Goal: Task Accomplishment & Management: Use online tool/utility

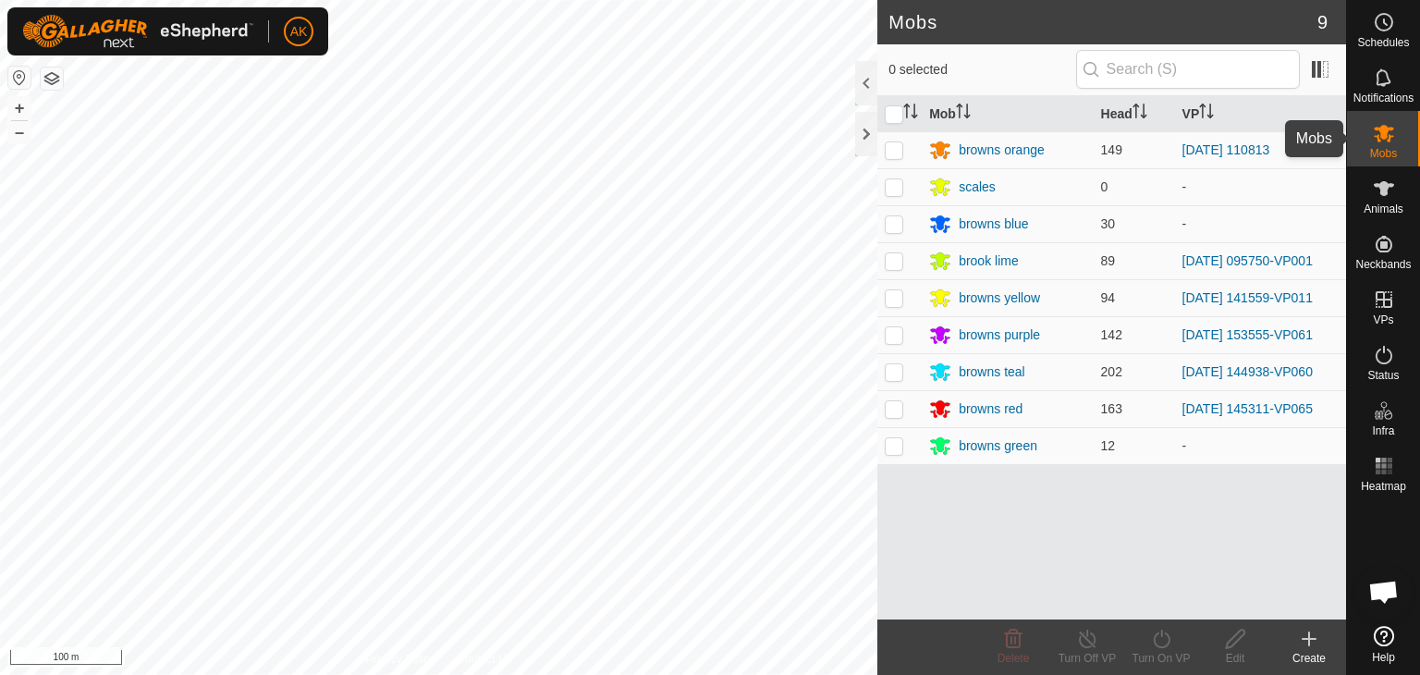
click at [1388, 139] on icon at bounding box center [1383, 134] width 20 height 18
click at [897, 154] on p-checkbox at bounding box center [893, 149] width 18 height 15
checkbox input "true"
click at [1171, 641] on icon at bounding box center [1161, 639] width 23 height 22
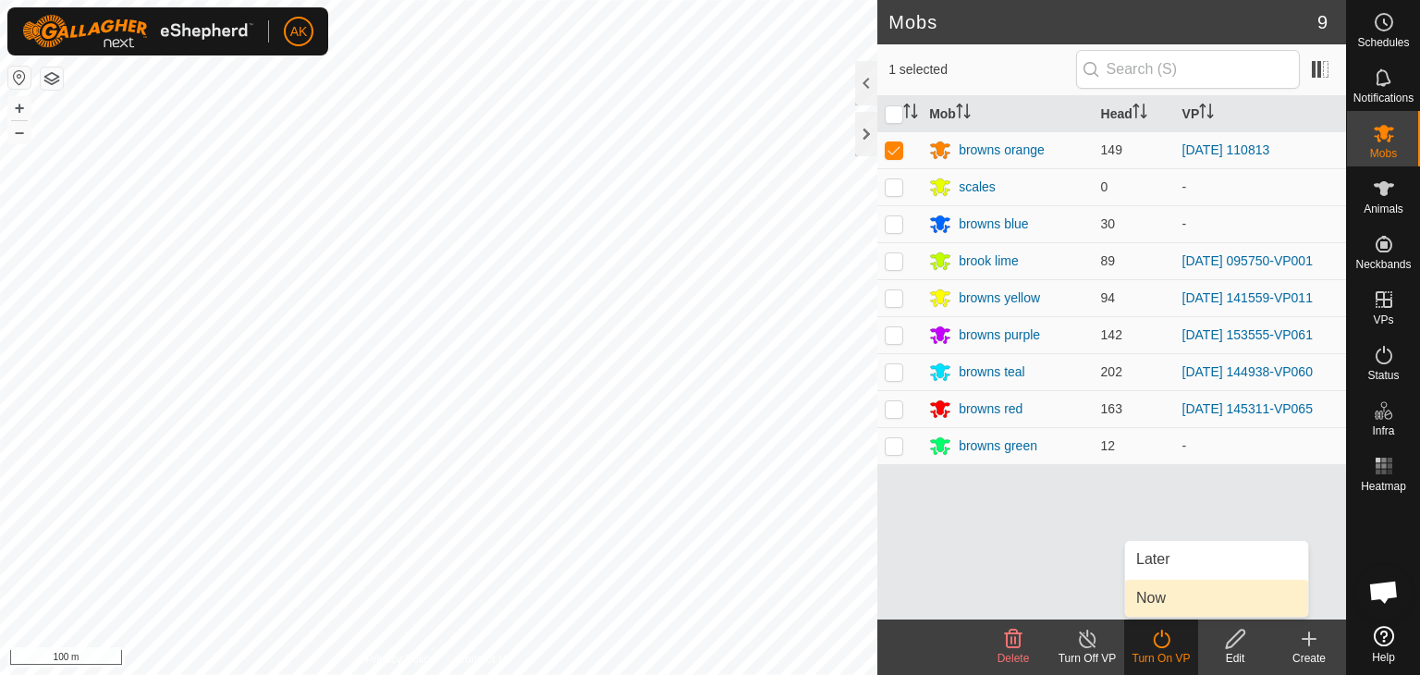
click at [1152, 600] on link "Now" at bounding box center [1216, 597] width 183 height 37
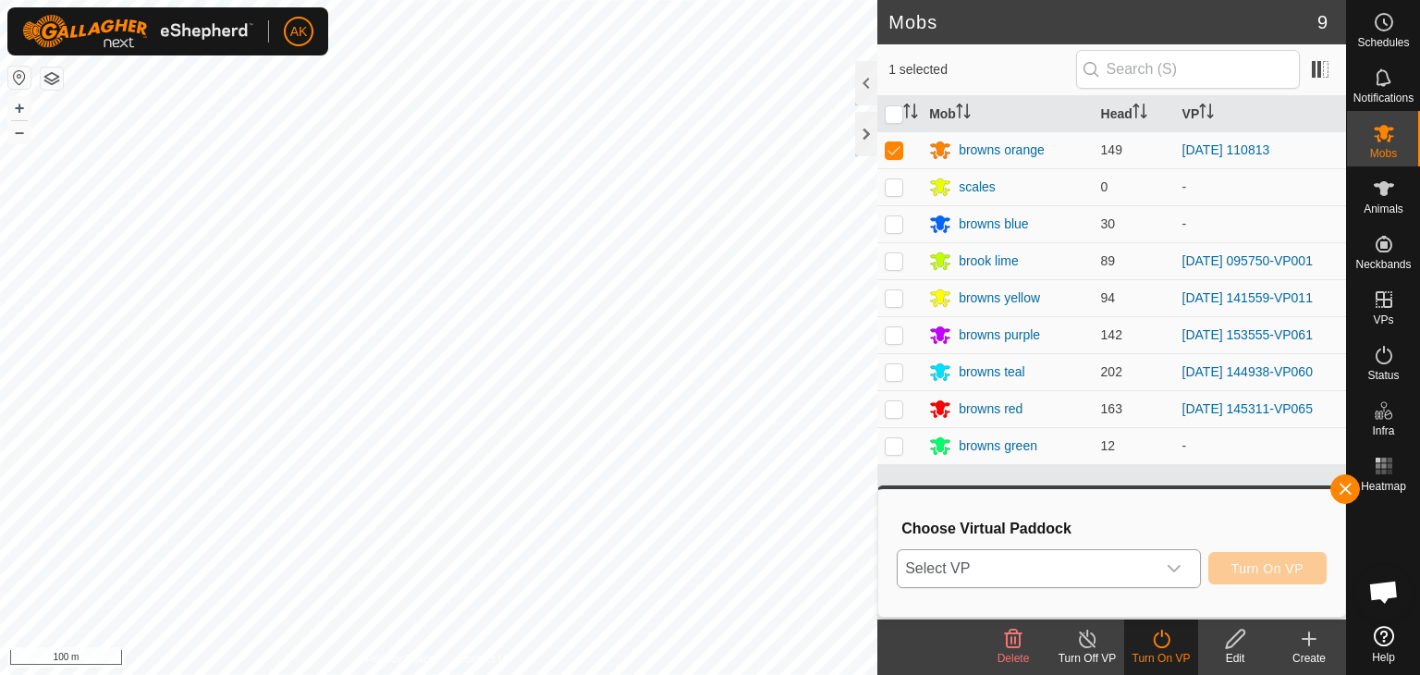
click at [1039, 576] on span "Select VP" at bounding box center [1026, 568] width 258 height 37
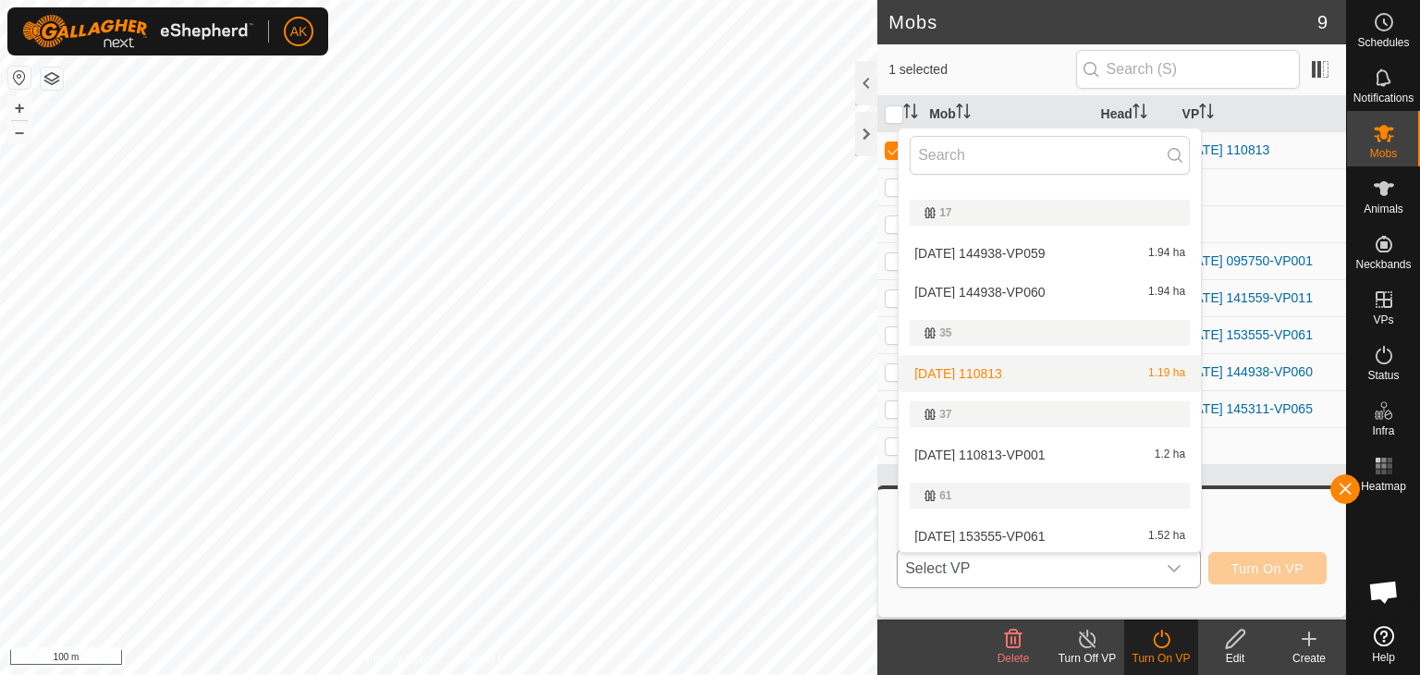
scroll to position [92, 0]
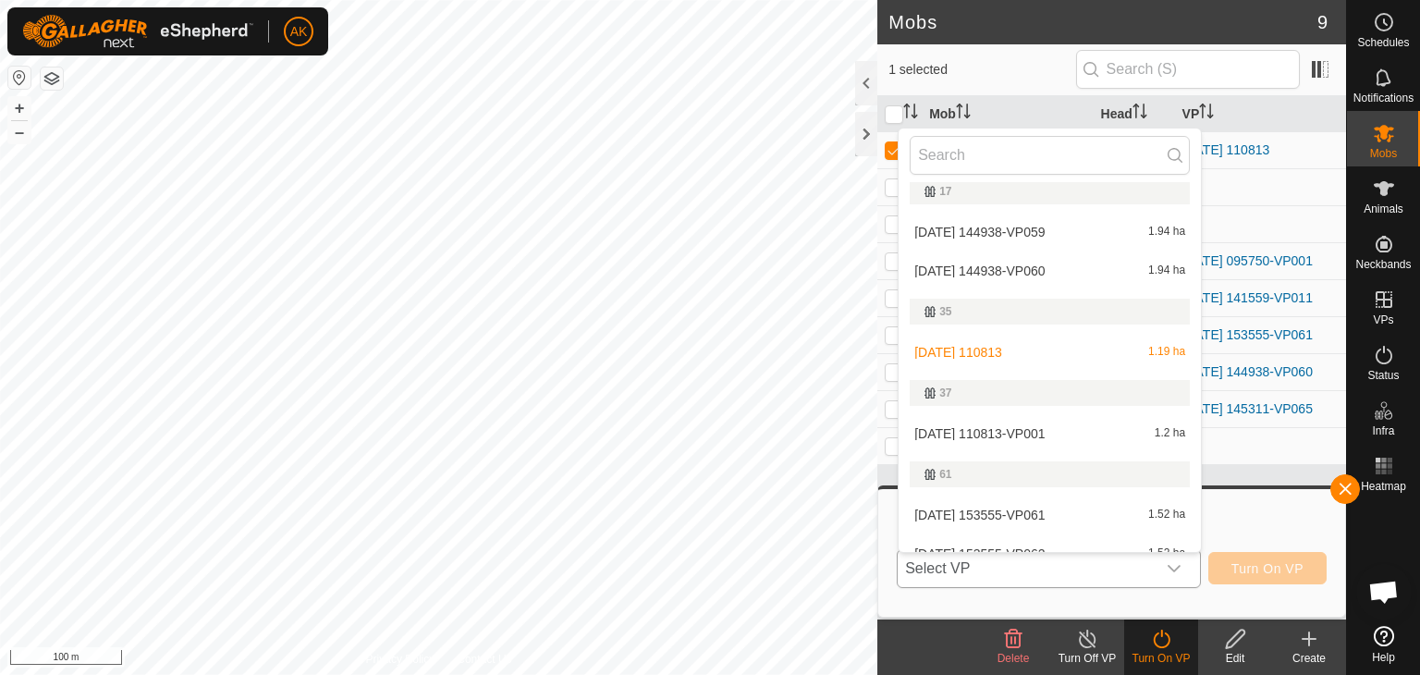
click at [969, 431] on li "[DATE] 110813-VP001 1.2 ha" at bounding box center [1049, 433] width 302 height 37
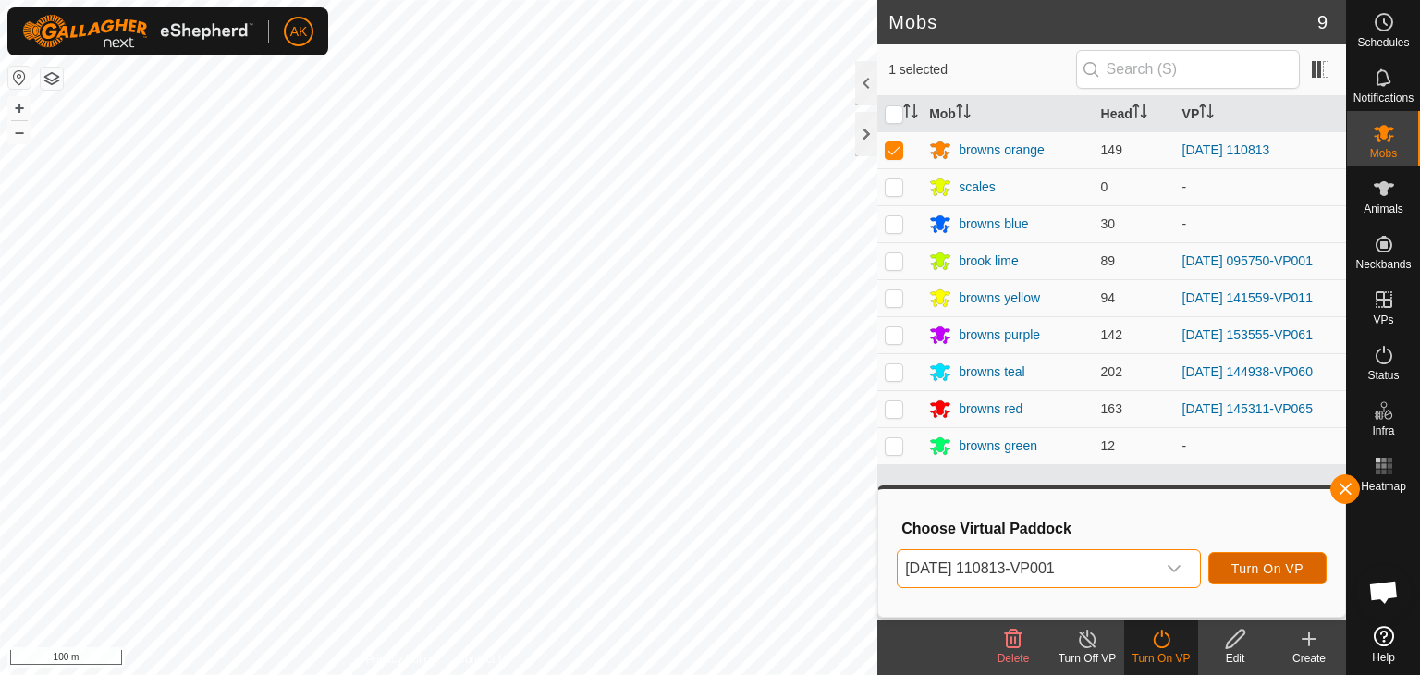
click at [1249, 575] on span "Turn On VP" at bounding box center [1267, 568] width 72 height 15
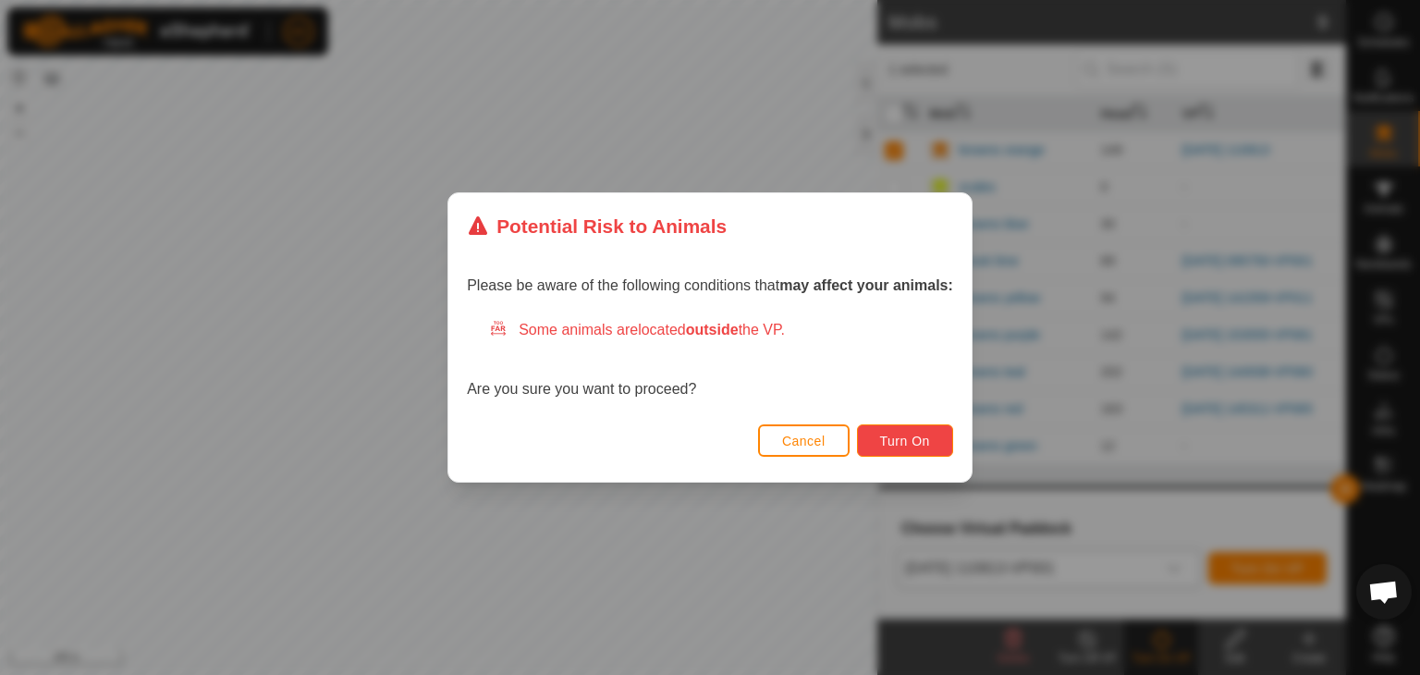
click at [891, 441] on span "Turn On" at bounding box center [905, 440] width 50 height 15
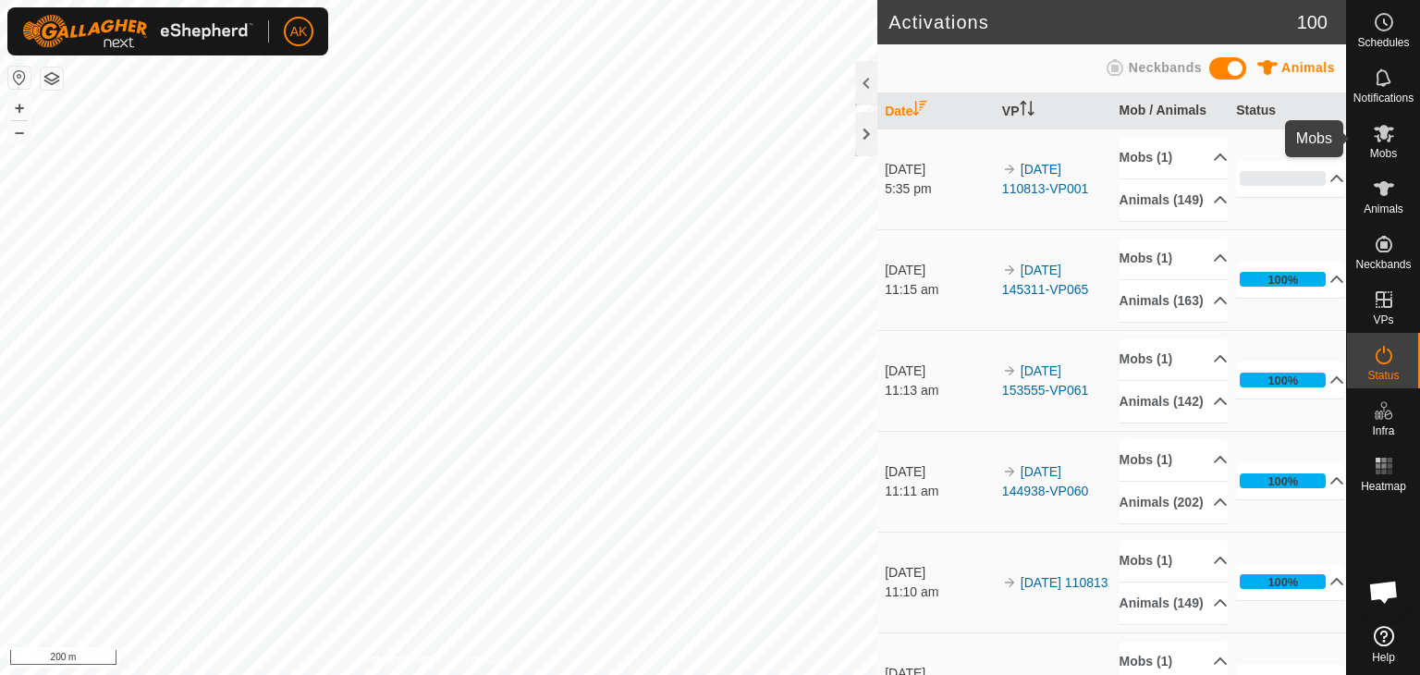
click at [1378, 134] on icon at bounding box center [1383, 133] width 22 height 22
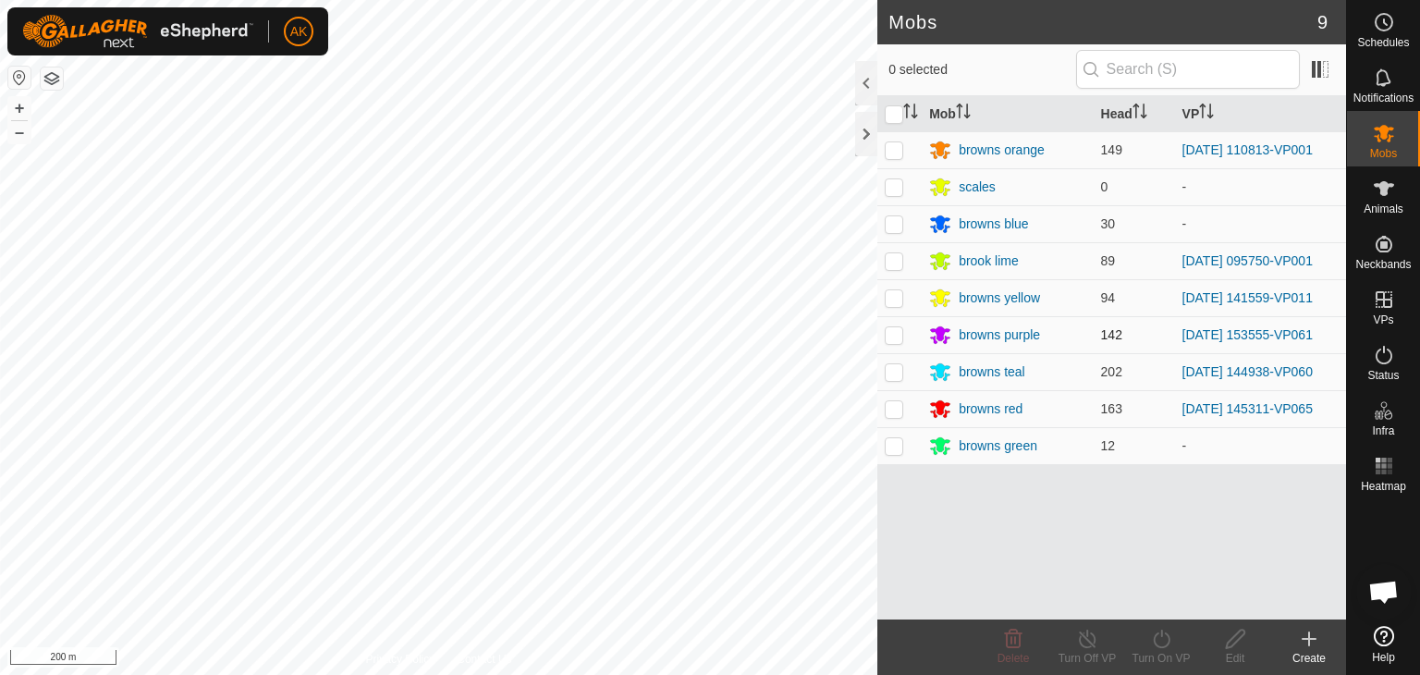
click at [887, 334] on p-checkbox at bounding box center [893, 334] width 18 height 15
checkbox input "true"
click at [1166, 637] on icon at bounding box center [1161, 639] width 23 height 22
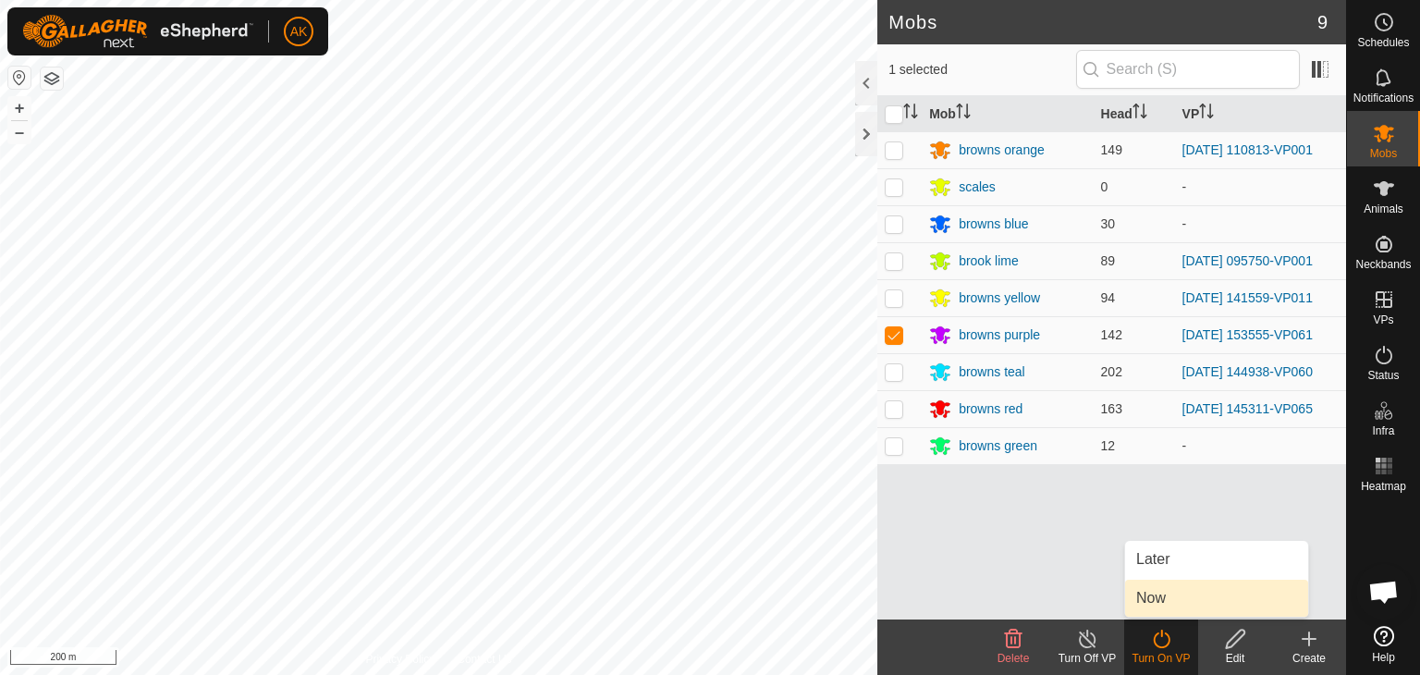
click at [1163, 600] on link "Now" at bounding box center [1216, 597] width 183 height 37
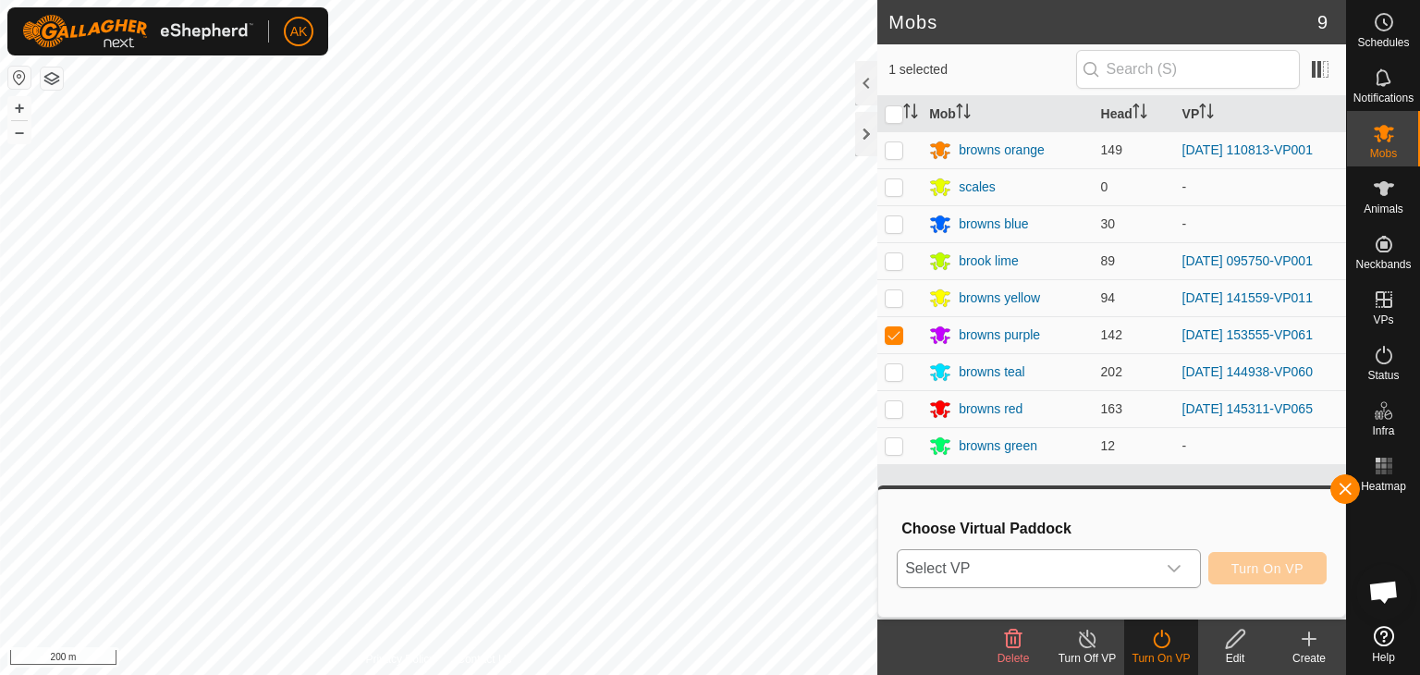
click at [1030, 567] on span "Select VP" at bounding box center [1026, 568] width 258 height 37
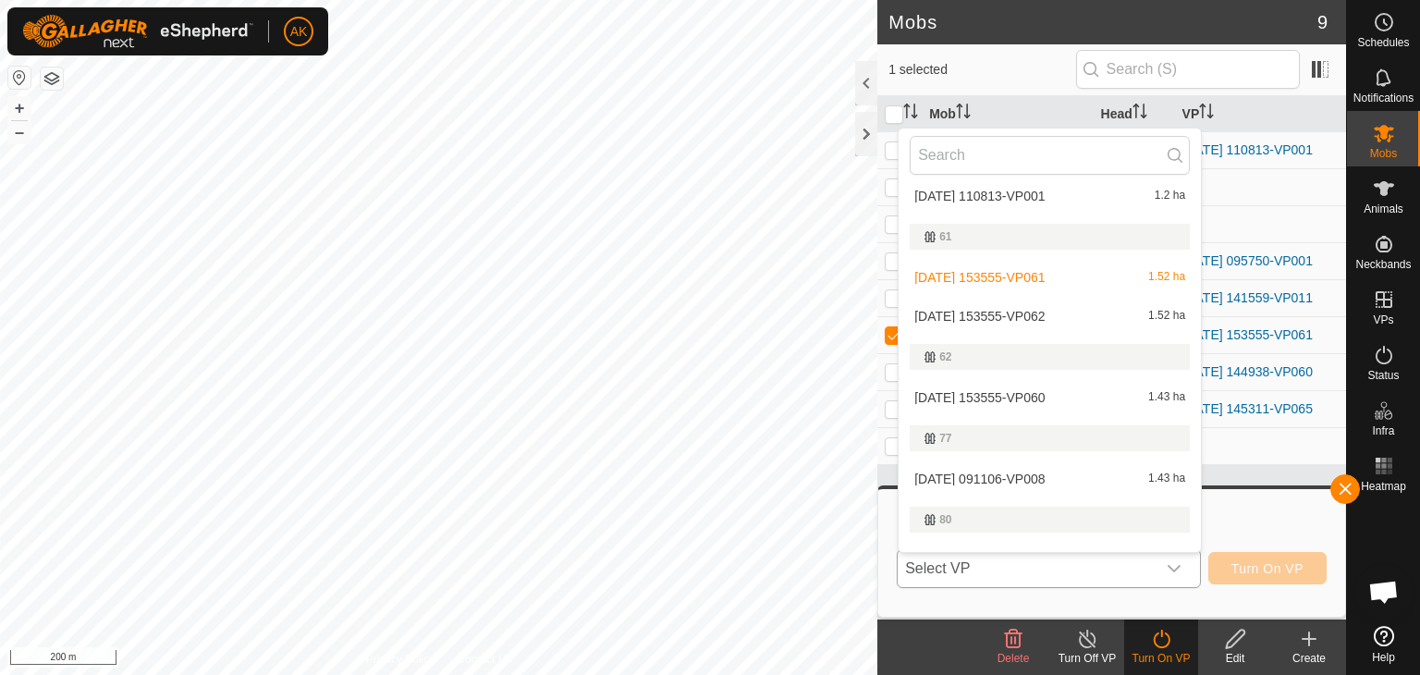
scroll to position [370, 0]
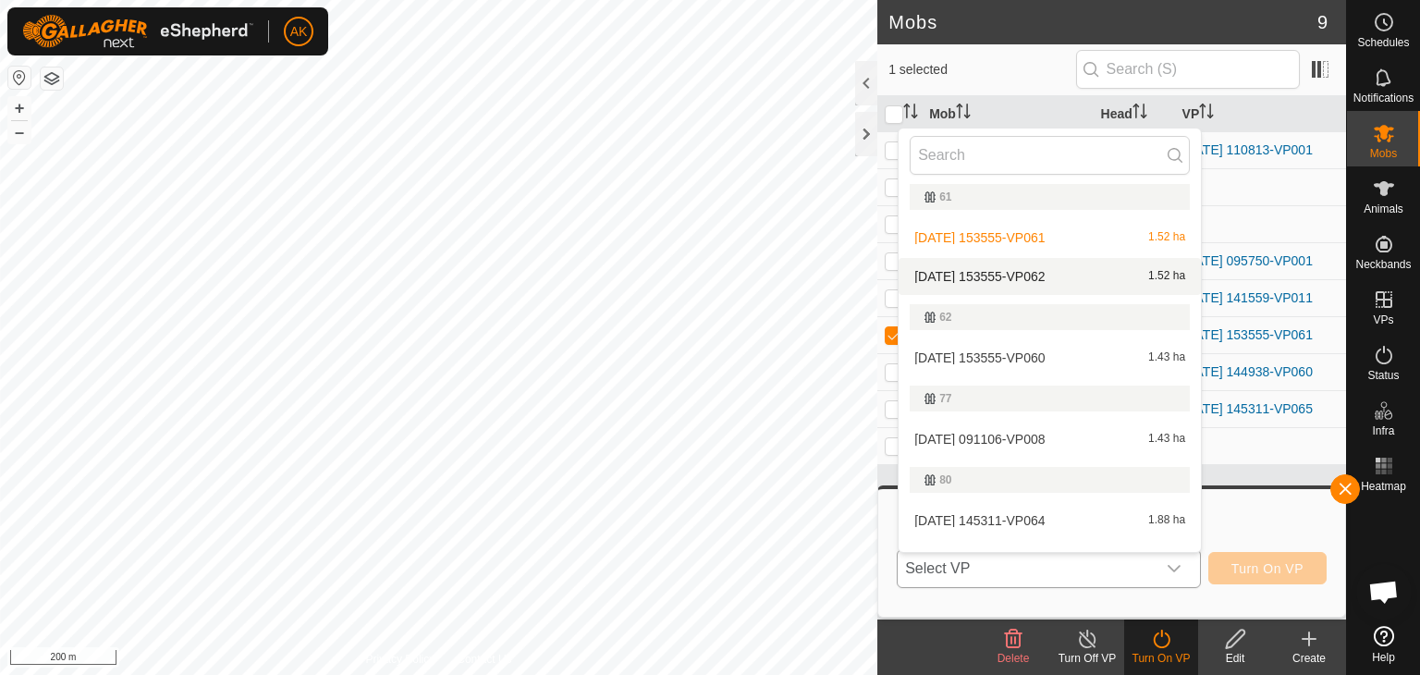
click at [1002, 274] on li "[DATE] 153555-VP062 1.52 ha" at bounding box center [1049, 276] width 302 height 37
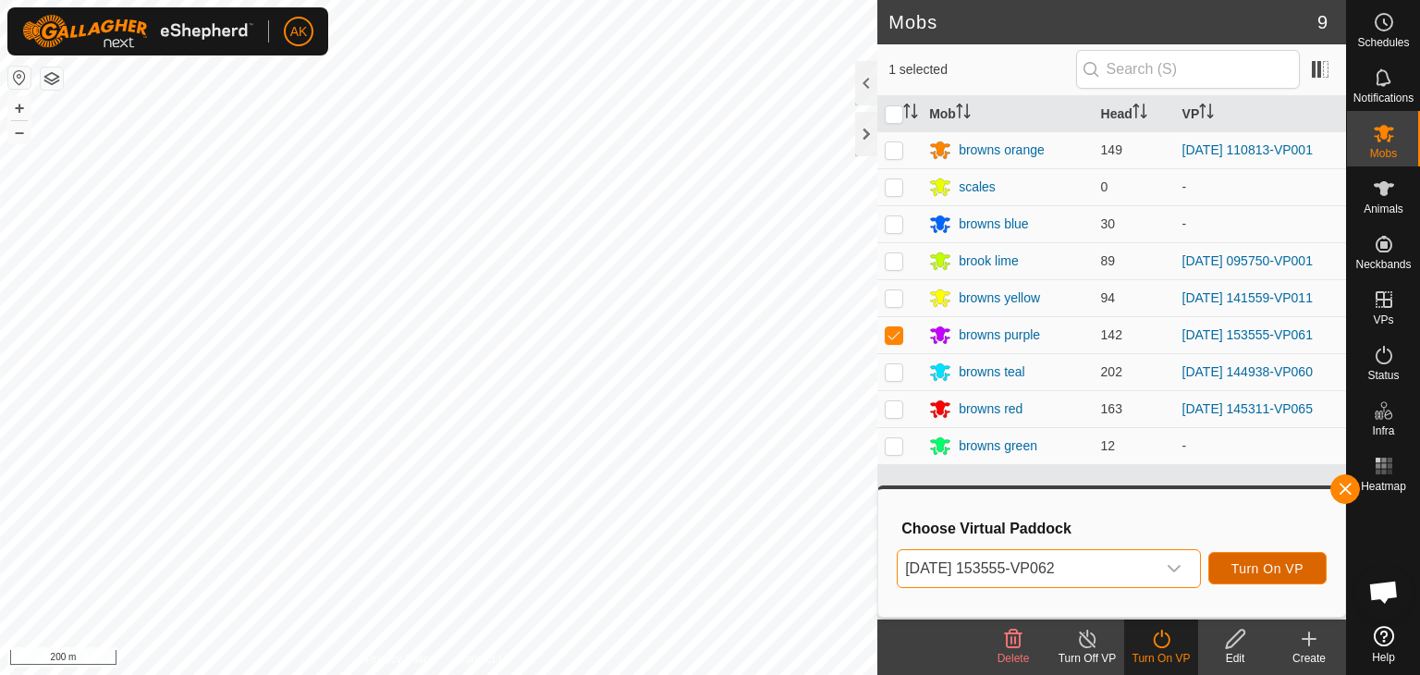
click at [1279, 563] on span "Turn On VP" at bounding box center [1267, 568] width 72 height 15
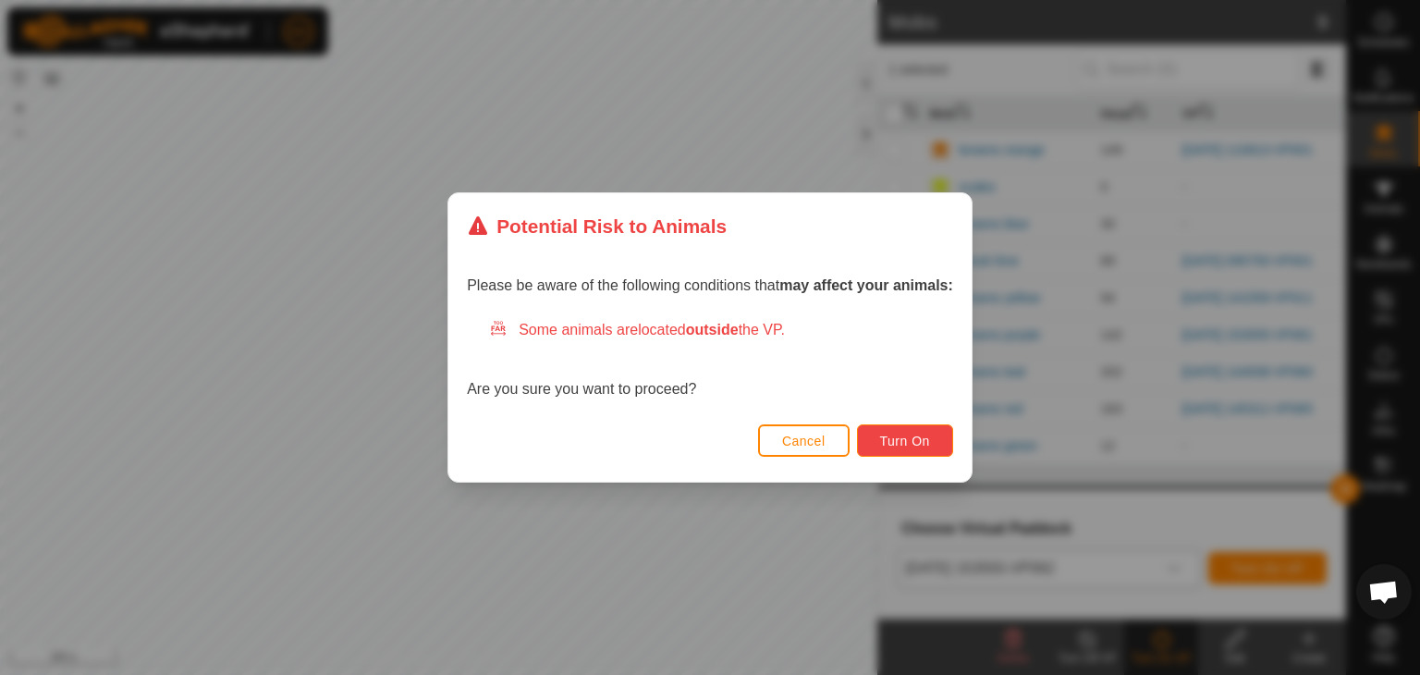
click at [872, 441] on button "Turn On" at bounding box center [905, 440] width 96 height 32
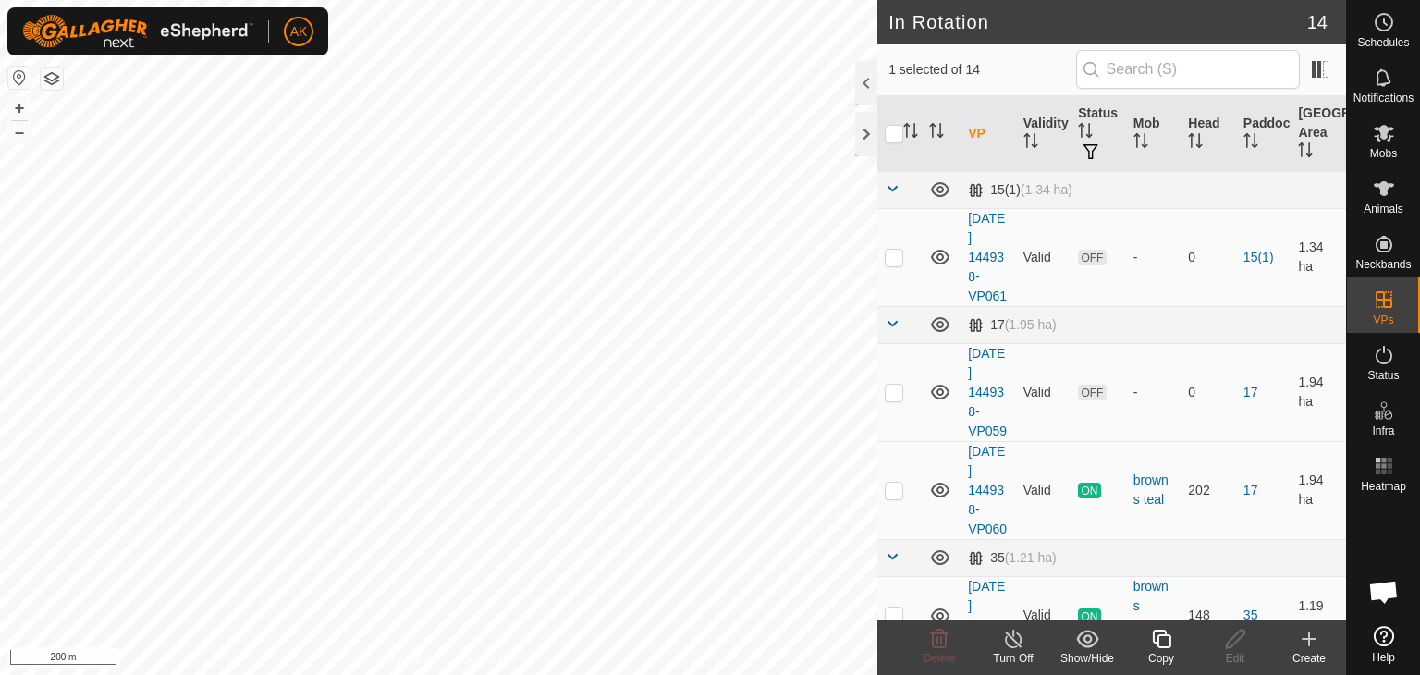
checkbox input "false"
click at [932, 638] on icon at bounding box center [940, 638] width 18 height 18
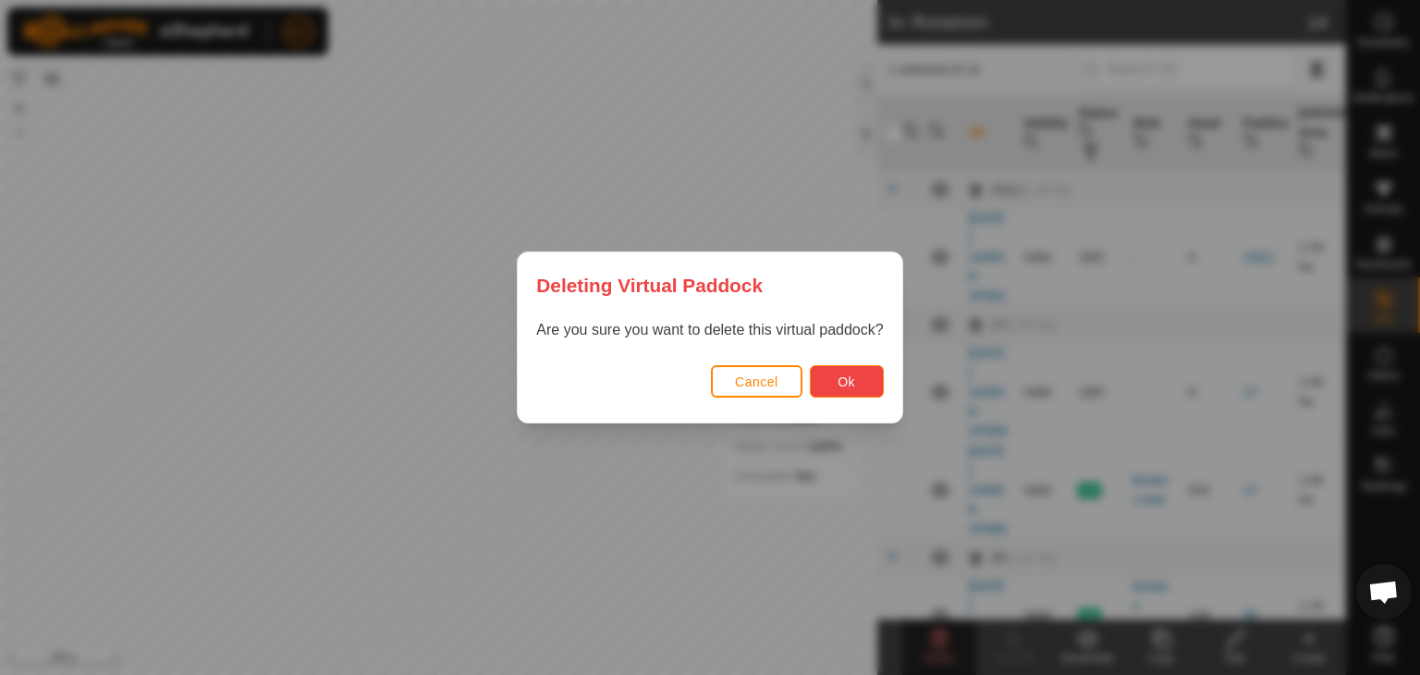
click at [856, 374] on button "Ok" at bounding box center [847, 381] width 74 height 32
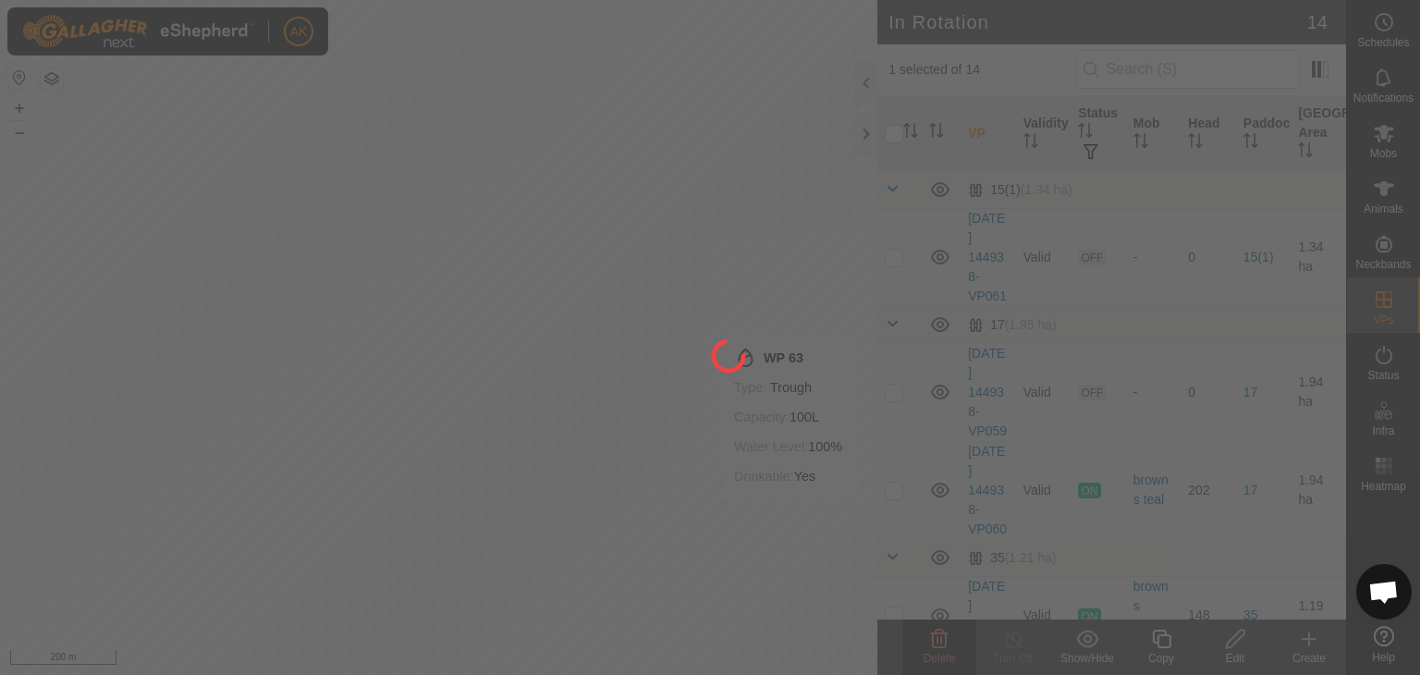
checkbox input "false"
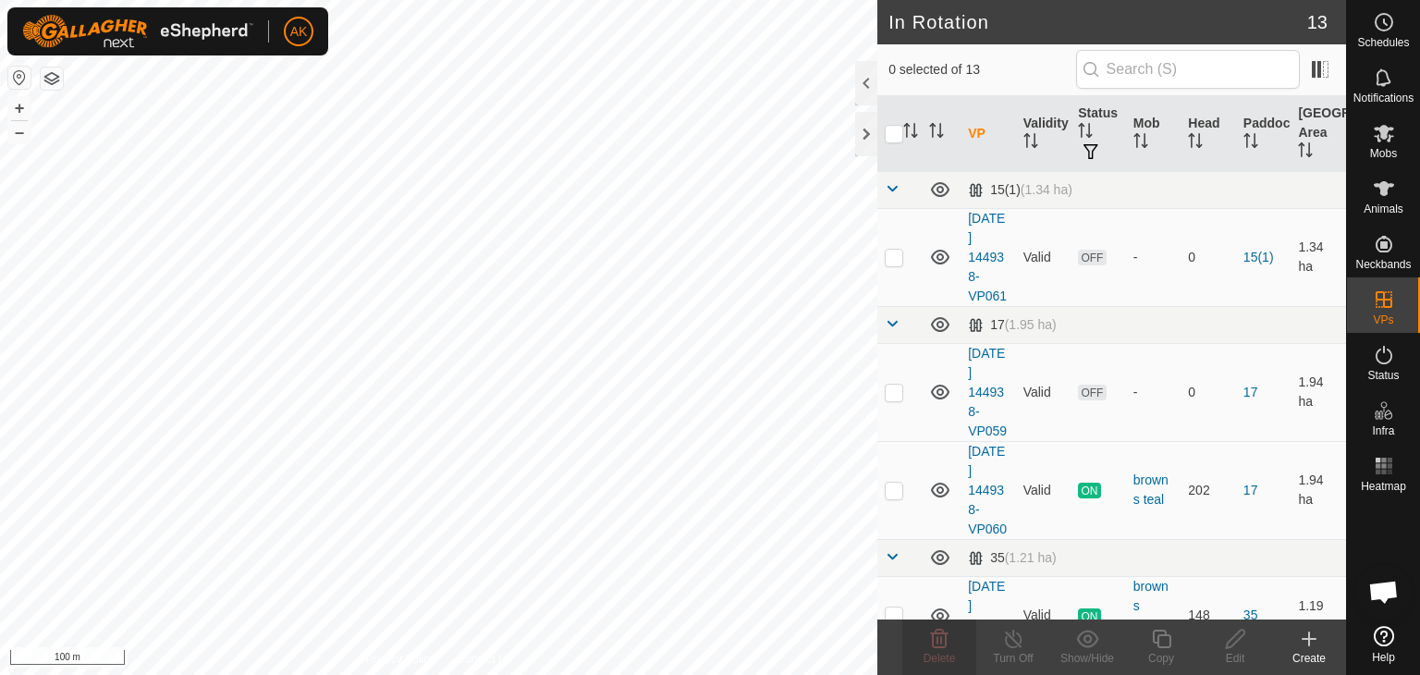
click at [527, 330] on div "AK Schedules Notifications Mobs Animals Neckbands VPs Status Infra Heatmap Help…" at bounding box center [710, 337] width 1420 height 675
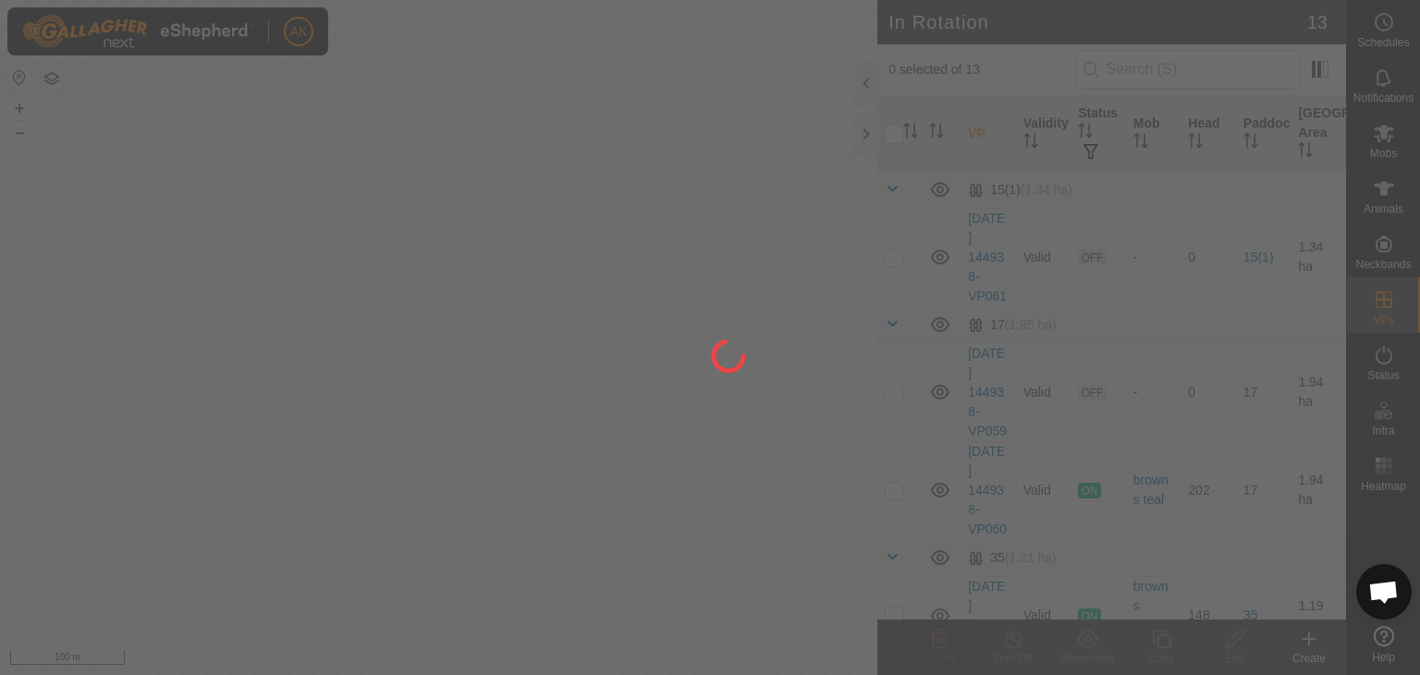
checkbox input "true"
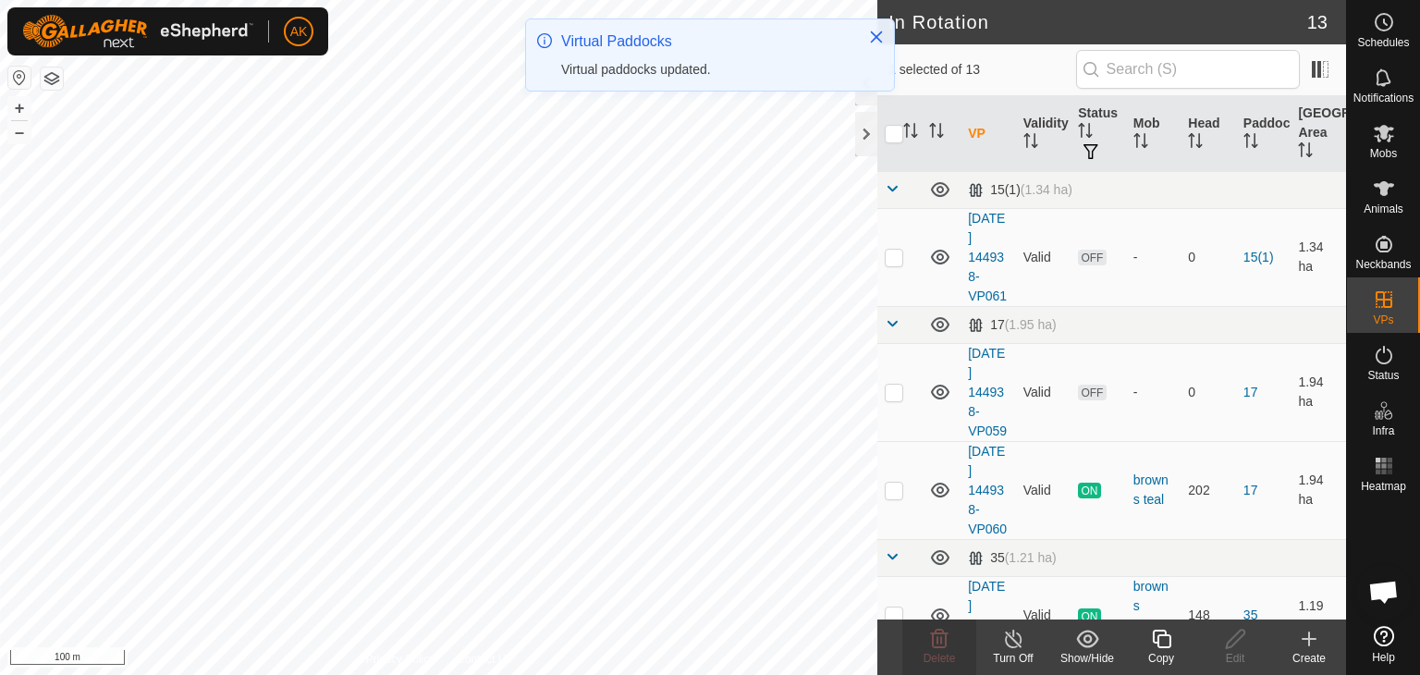
checkbox input "false"
checkbox input "true"
checkbox input "false"
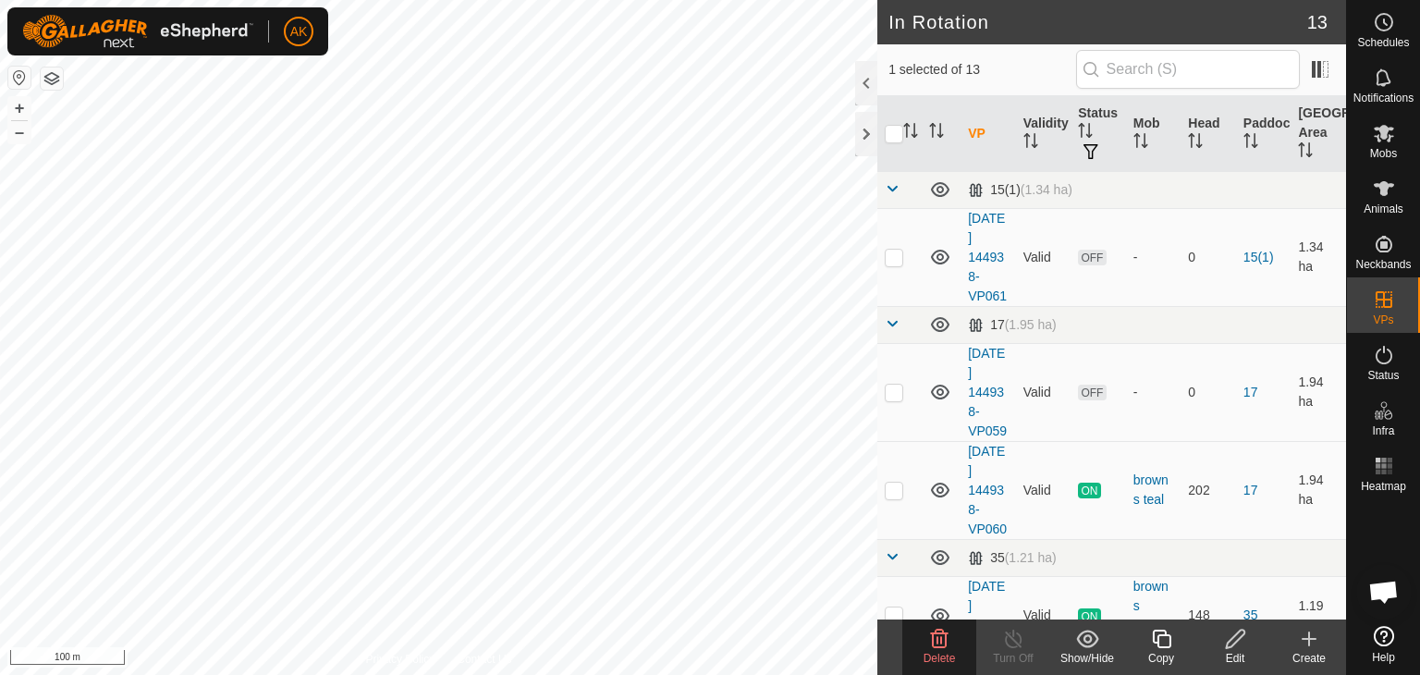
click at [944, 640] on icon at bounding box center [939, 639] width 22 height 22
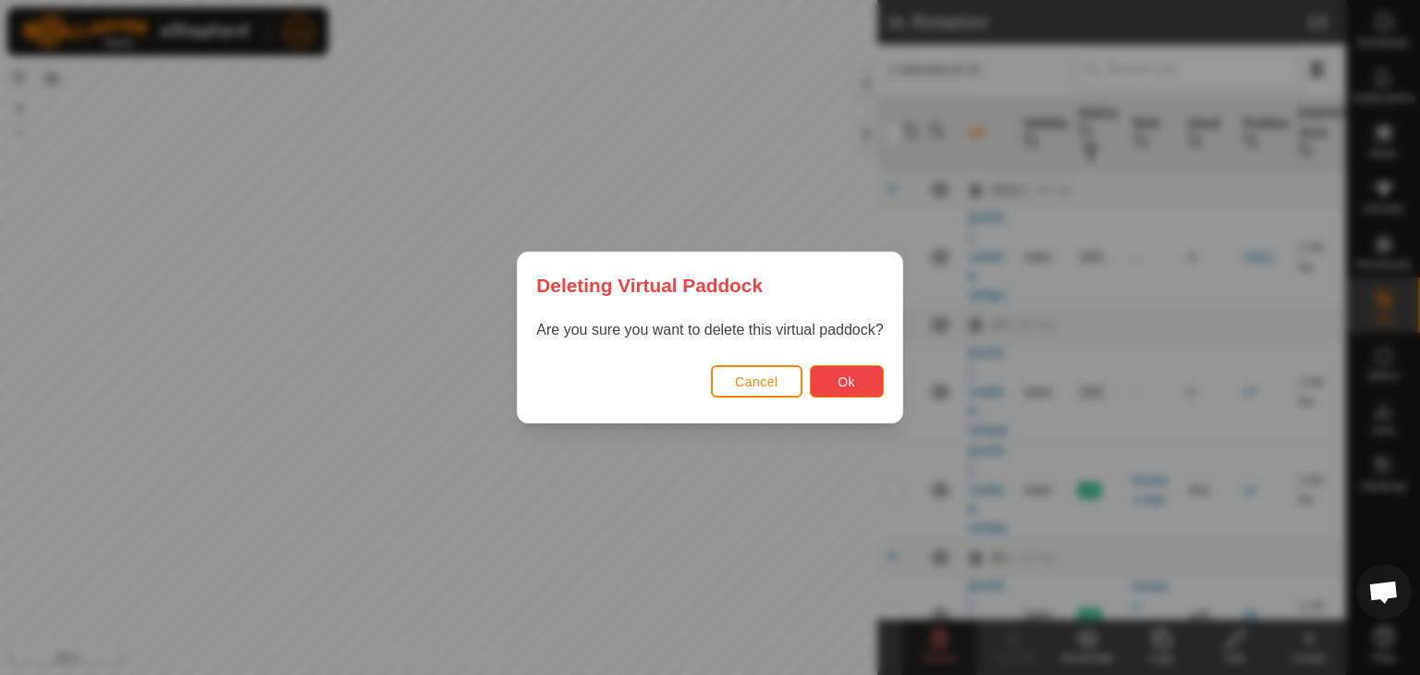
click at [832, 385] on button "Ok" at bounding box center [847, 381] width 74 height 32
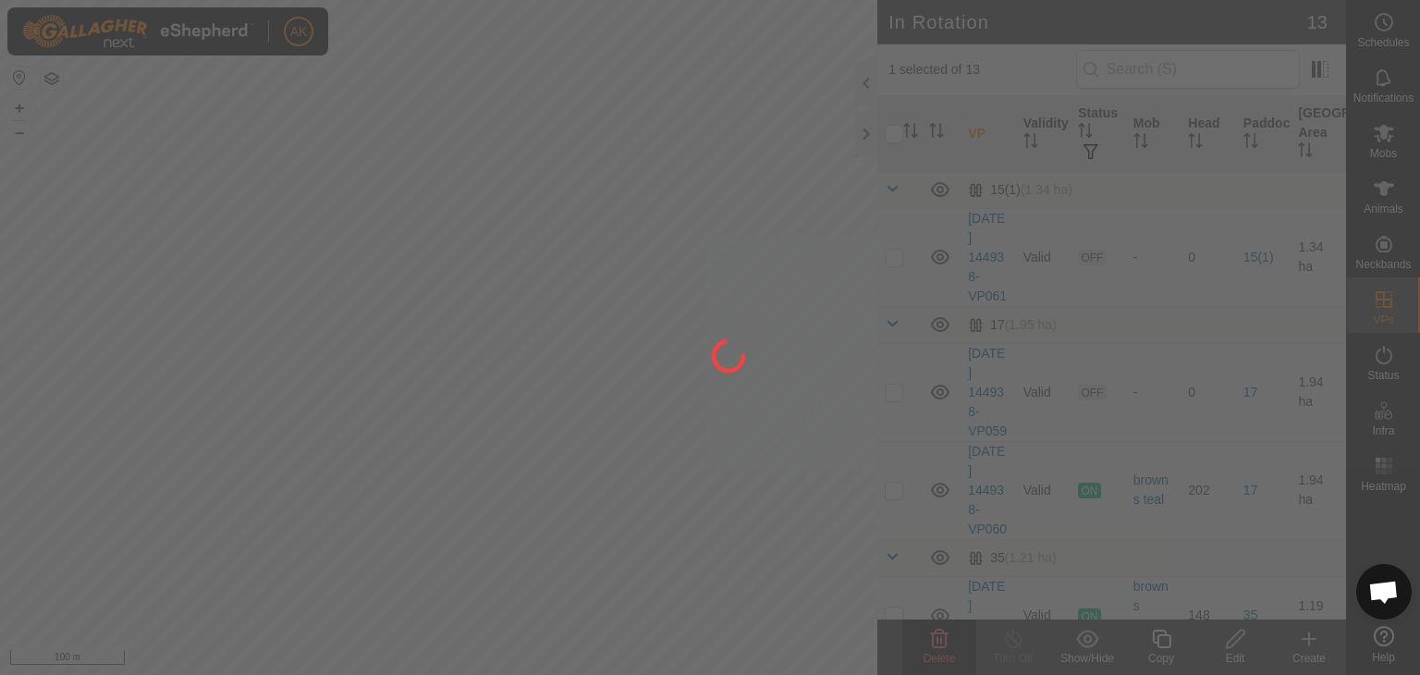
checkbox input "false"
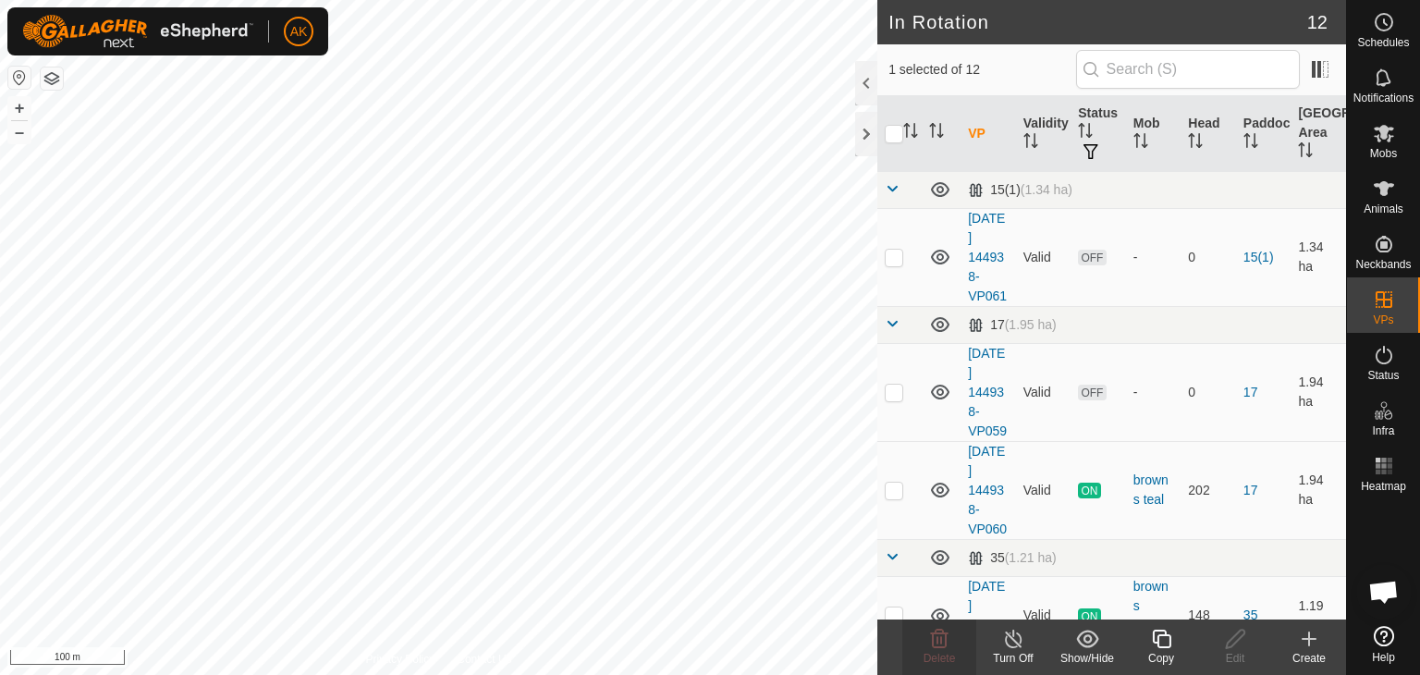
checkbox input "false"
checkbox input "true"
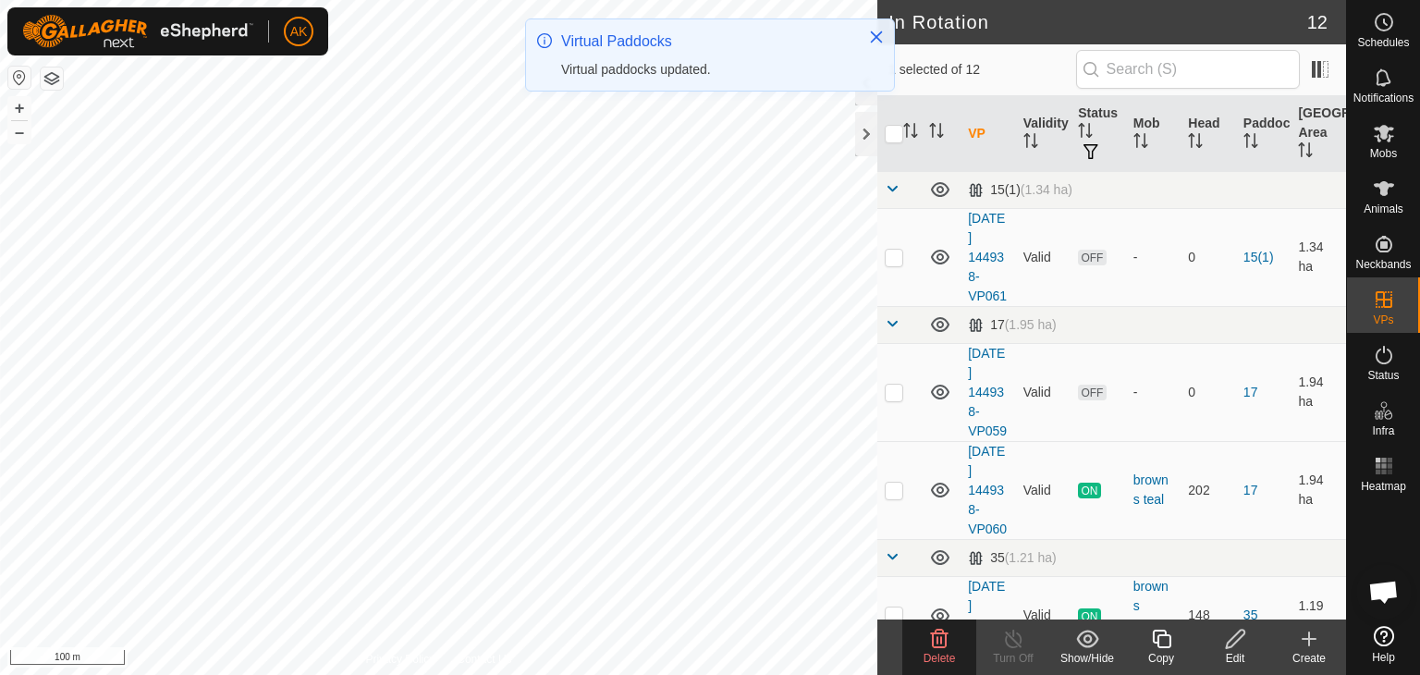
click at [927, 633] on delete-svg-icon at bounding box center [939, 639] width 74 height 22
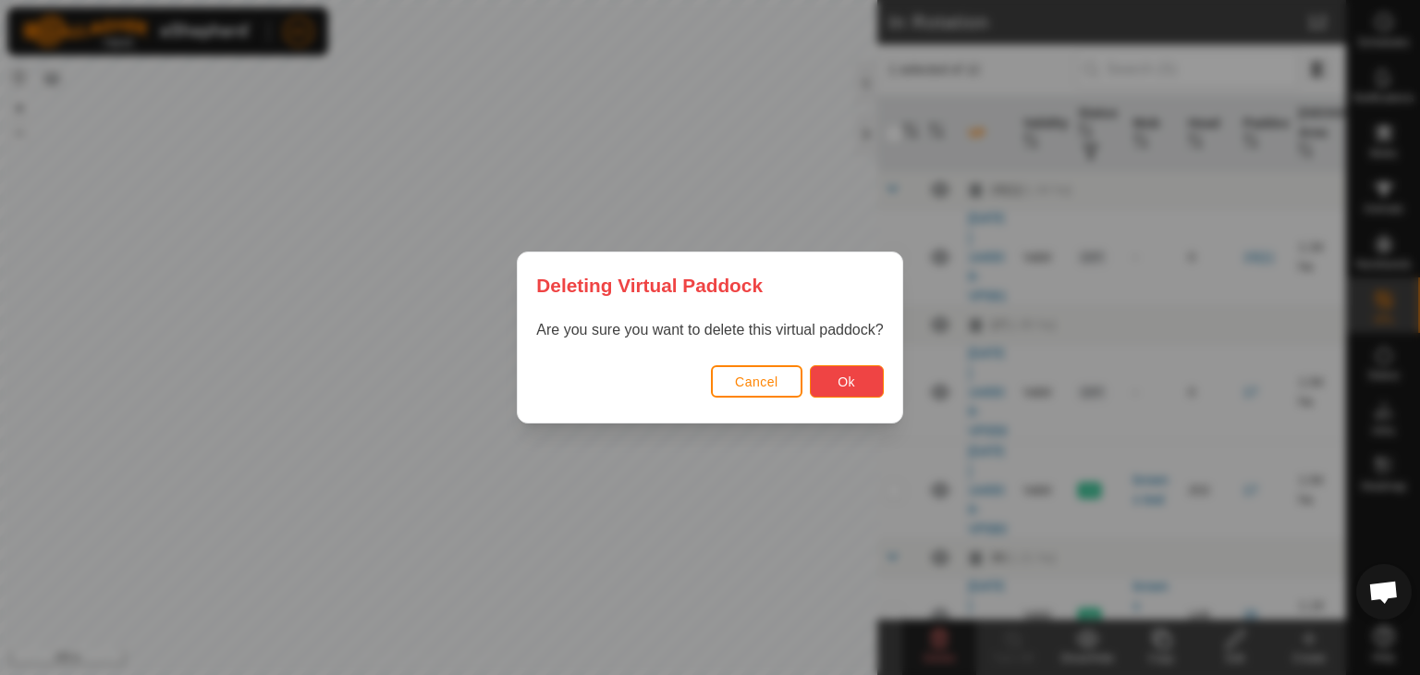
click at [839, 381] on span "Ok" at bounding box center [846, 381] width 18 height 15
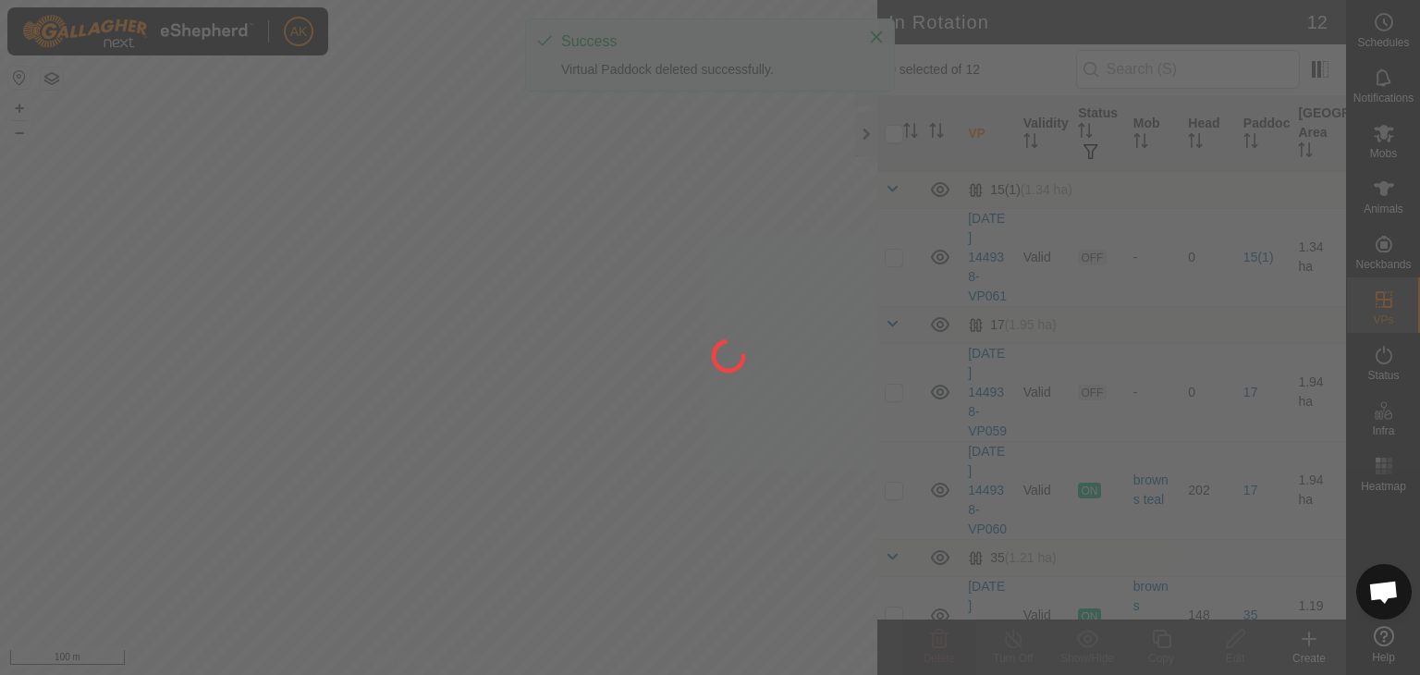
checkbox input "false"
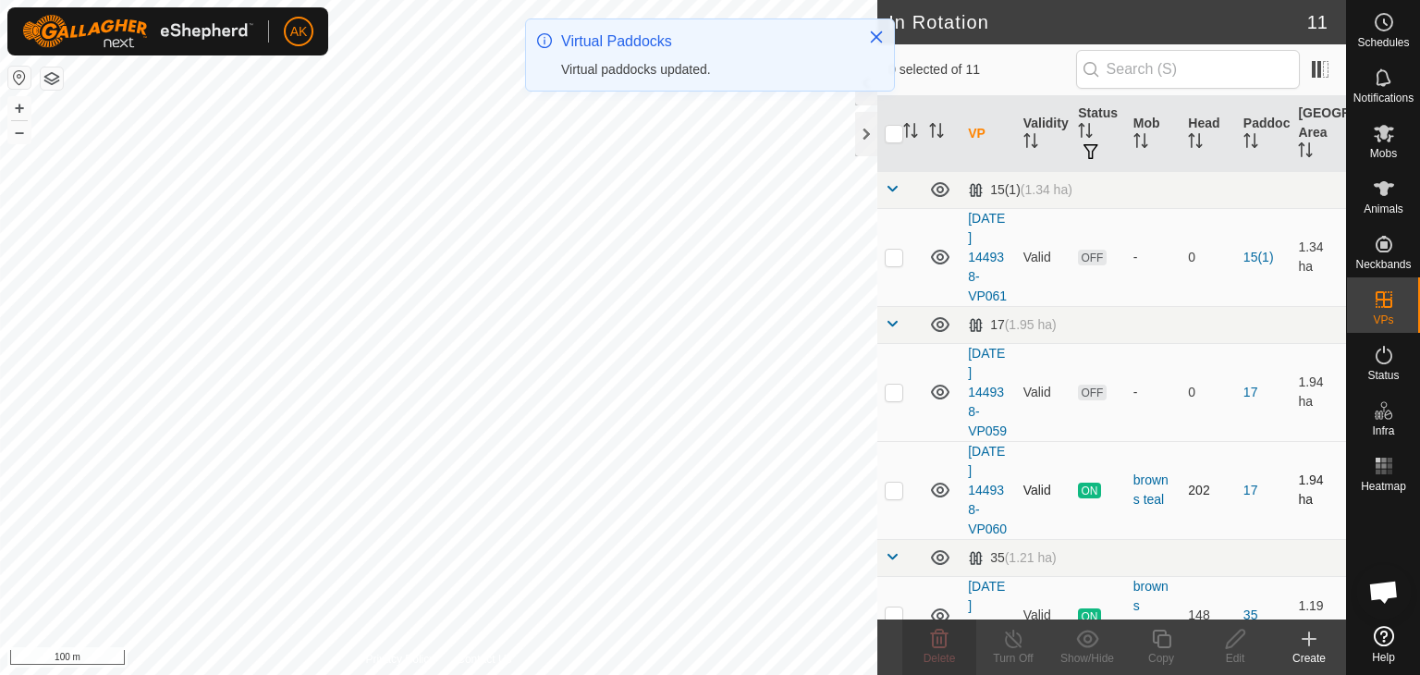
checkbox input "true"
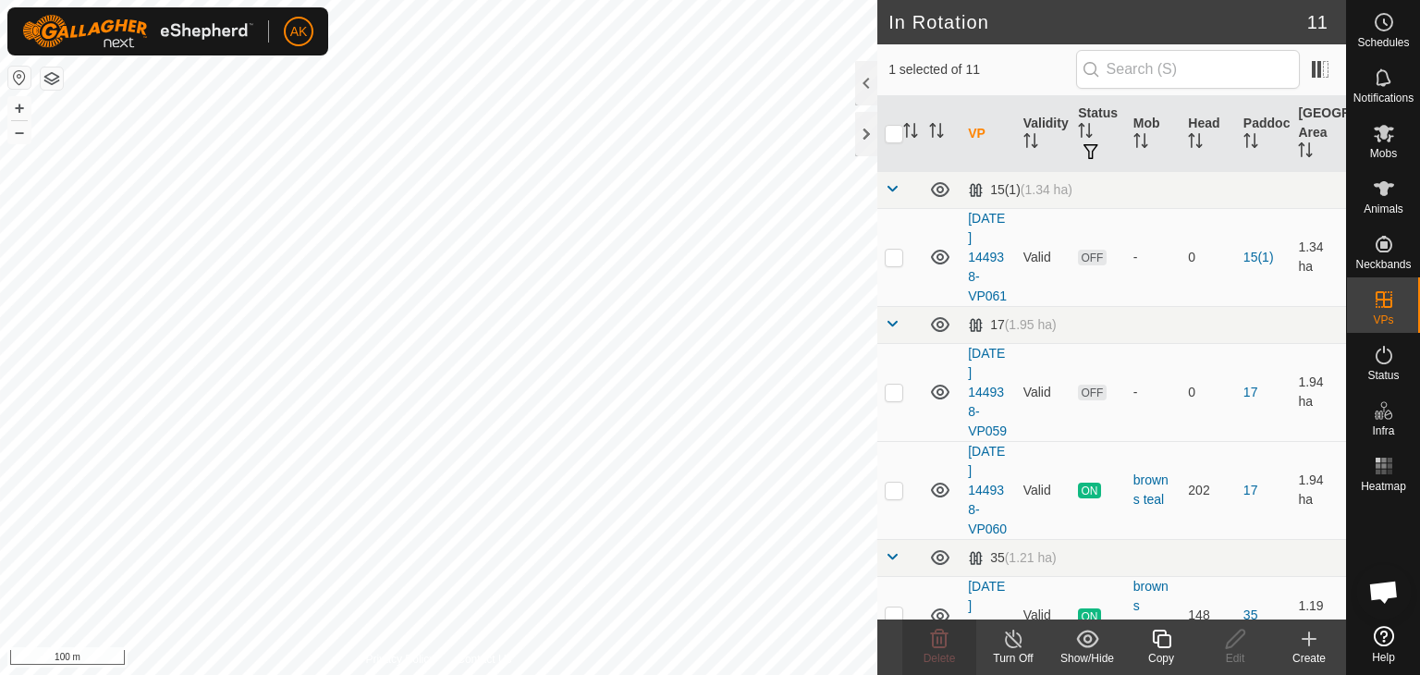
click at [1161, 633] on icon at bounding box center [1161, 638] width 18 height 18
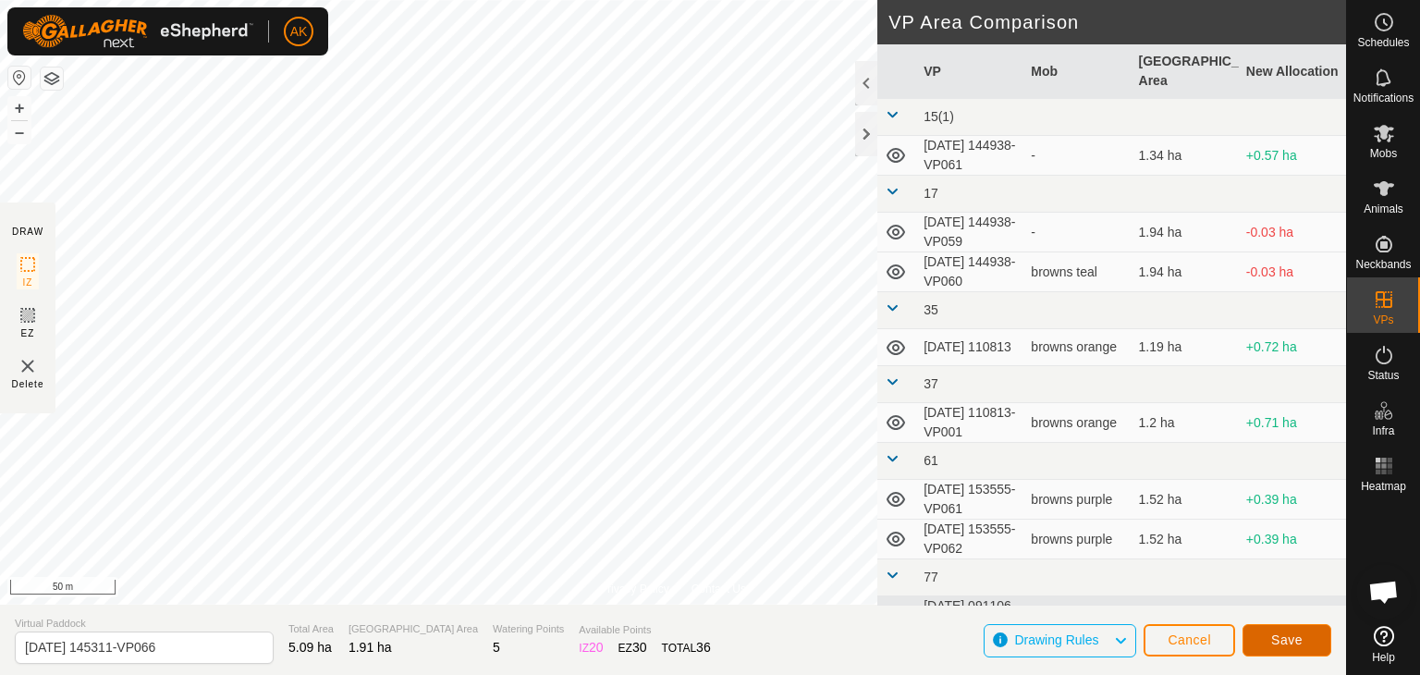
click at [1271, 636] on span "Save" at bounding box center [1286, 639] width 31 height 15
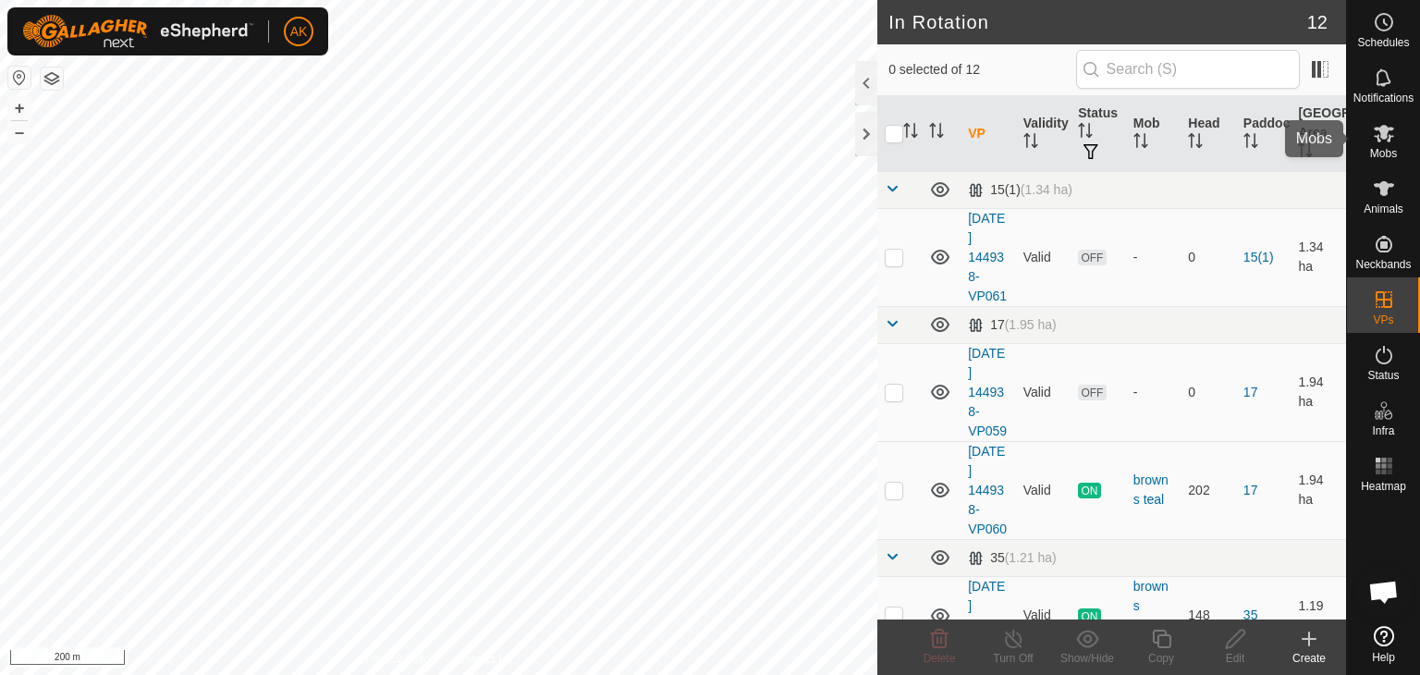
click at [1374, 137] on icon at bounding box center [1383, 134] width 20 height 18
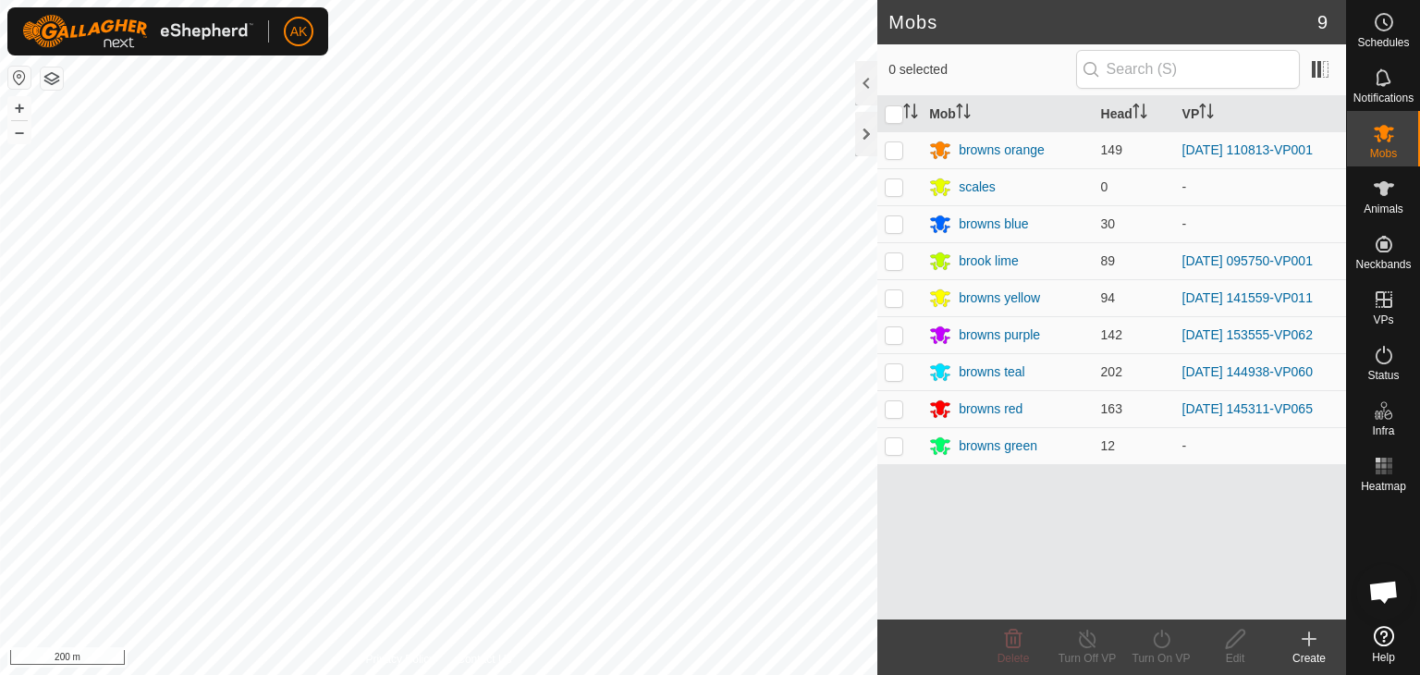
click at [895, 411] on p-checkbox at bounding box center [893, 408] width 18 height 15
checkbox input "true"
click at [1172, 645] on turn-on-svg-icon at bounding box center [1161, 639] width 74 height 22
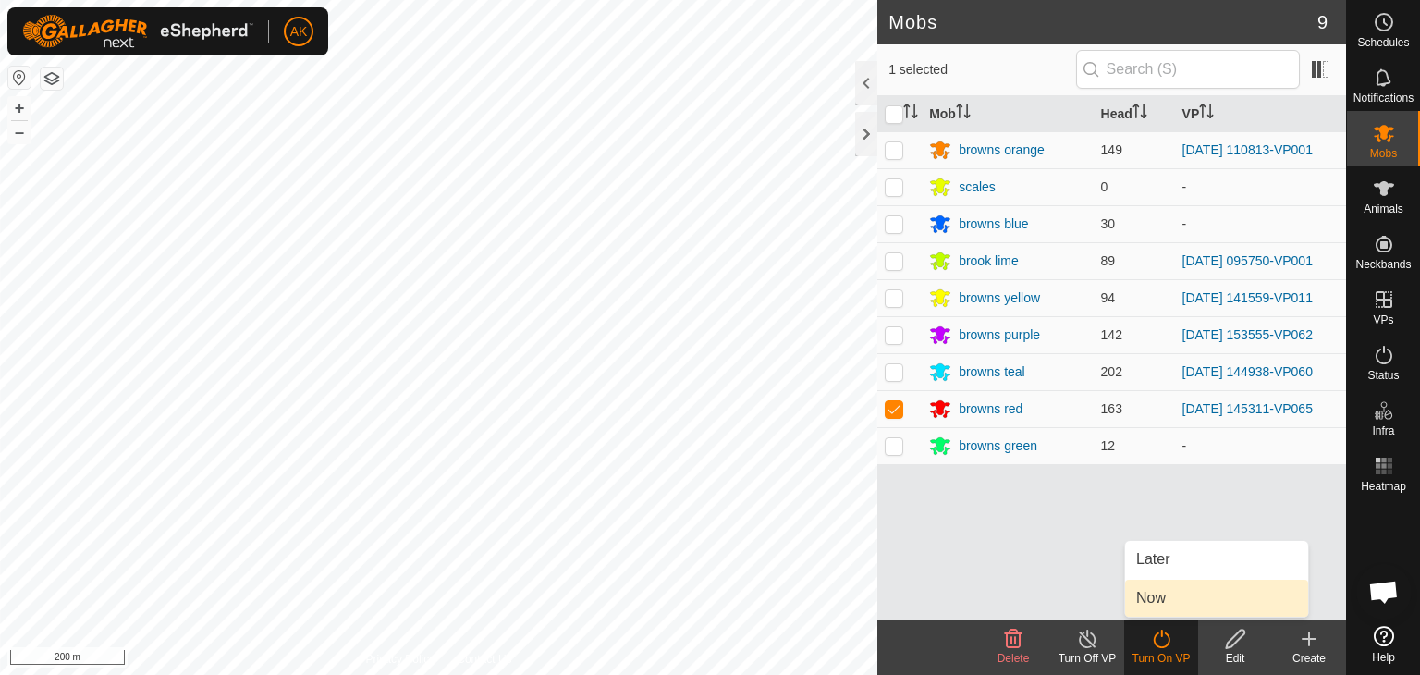
click at [1171, 607] on body "AK Schedules Notifications Mobs Animals Neckbands VPs Status Infra Heatmap Help…" at bounding box center [710, 337] width 1420 height 675
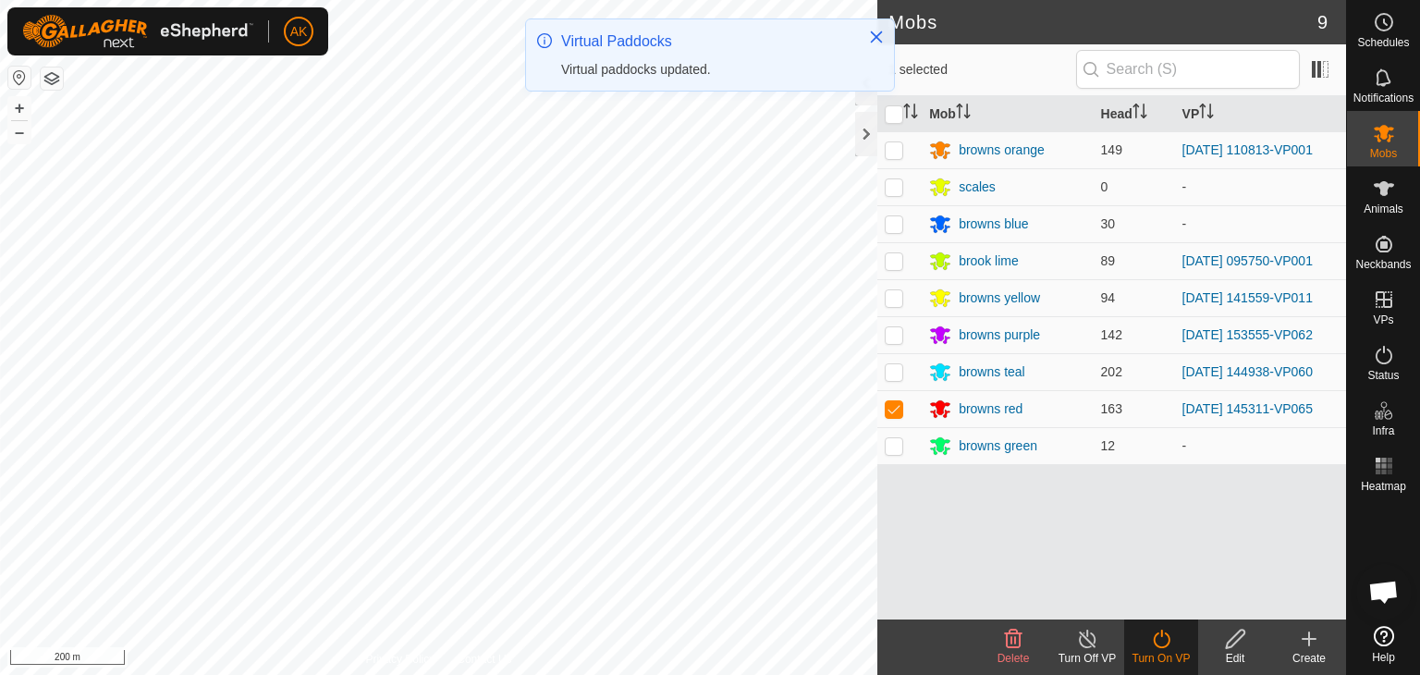
click at [1156, 633] on icon at bounding box center [1160, 638] width 17 height 18
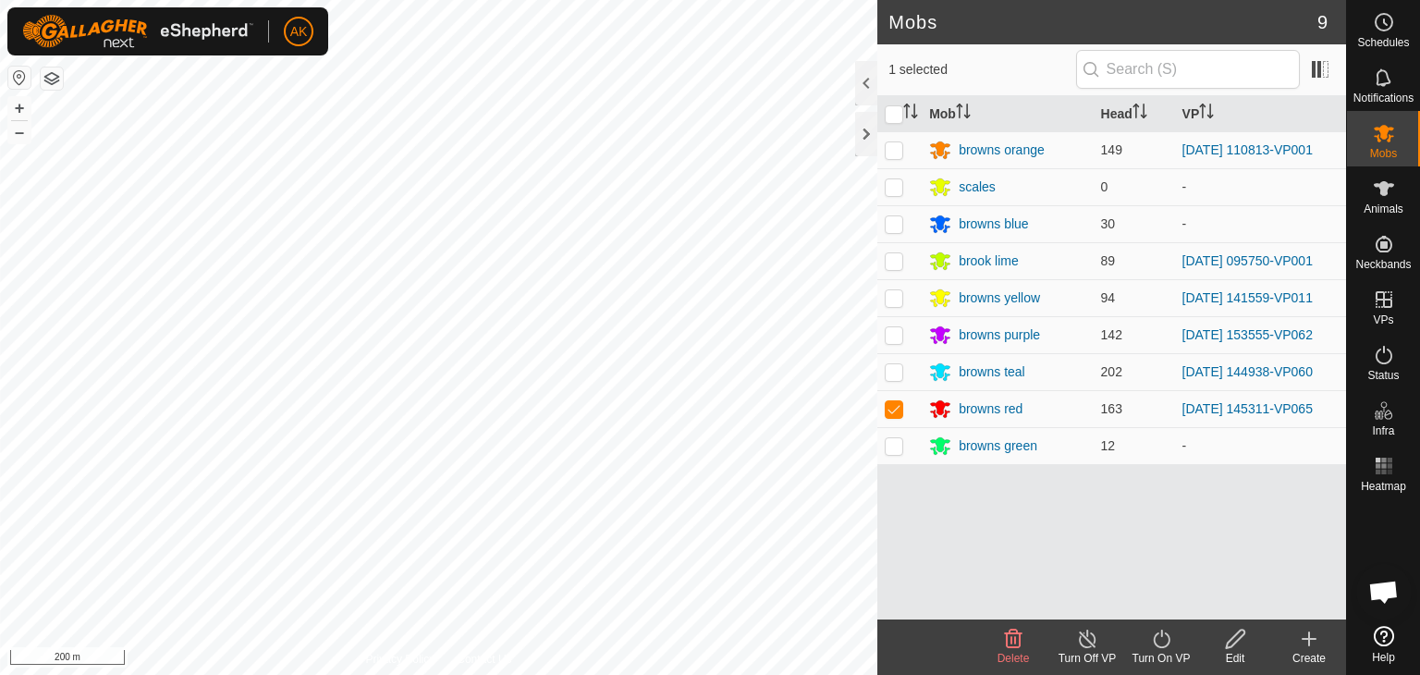
click at [1157, 632] on icon at bounding box center [1160, 638] width 17 height 18
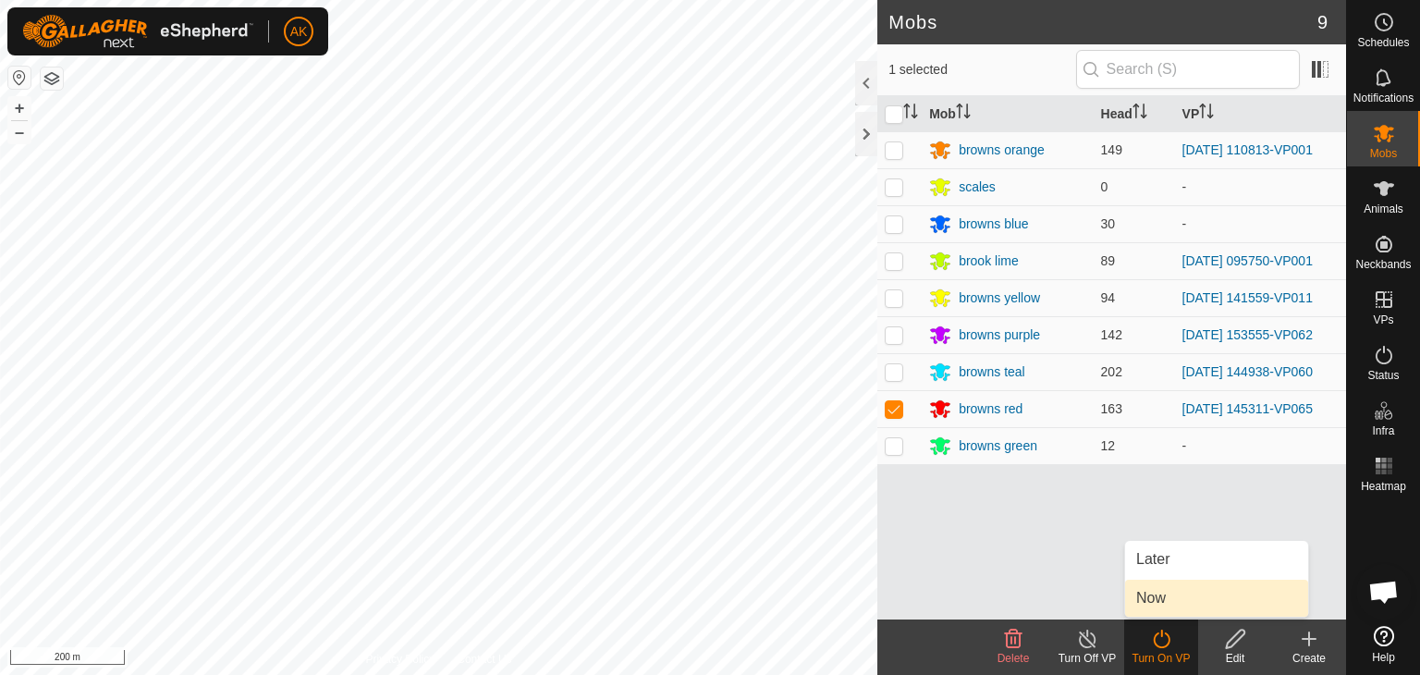
click at [1157, 600] on link "Now" at bounding box center [1216, 597] width 183 height 37
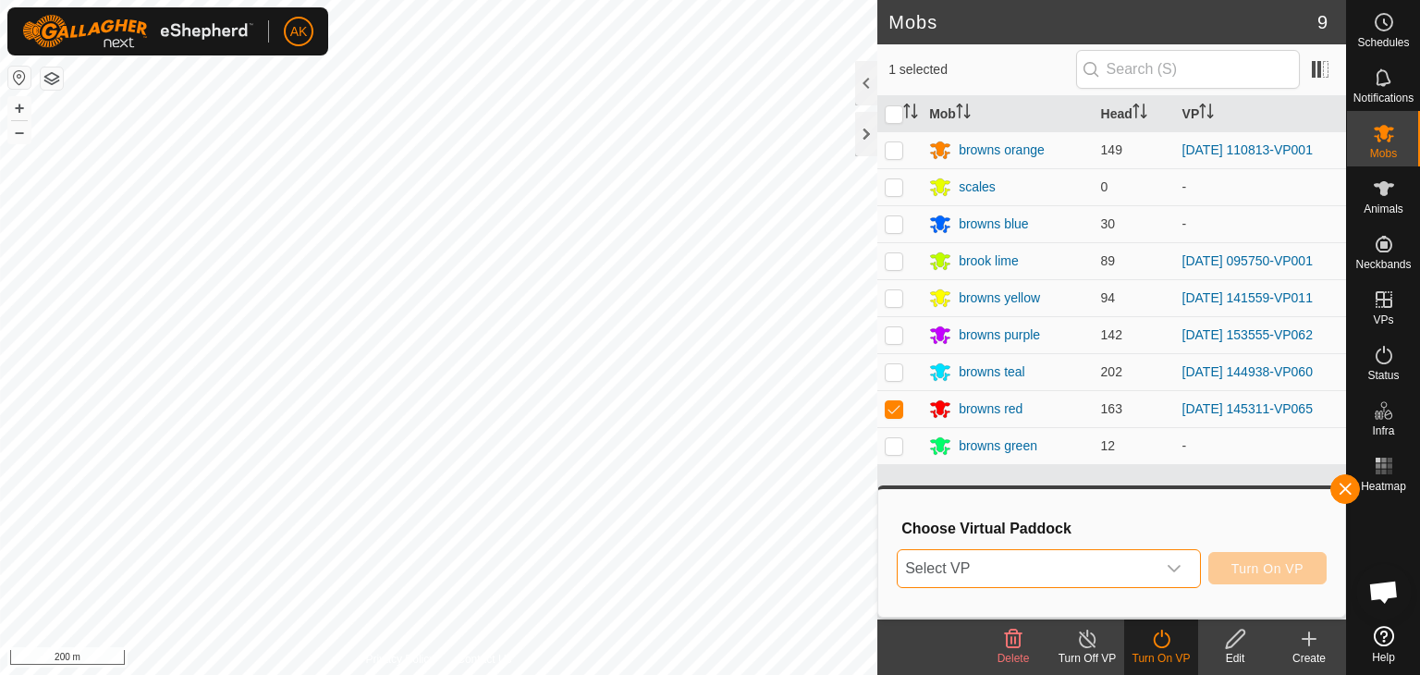
click at [1097, 567] on span "Select VP" at bounding box center [1026, 568] width 258 height 37
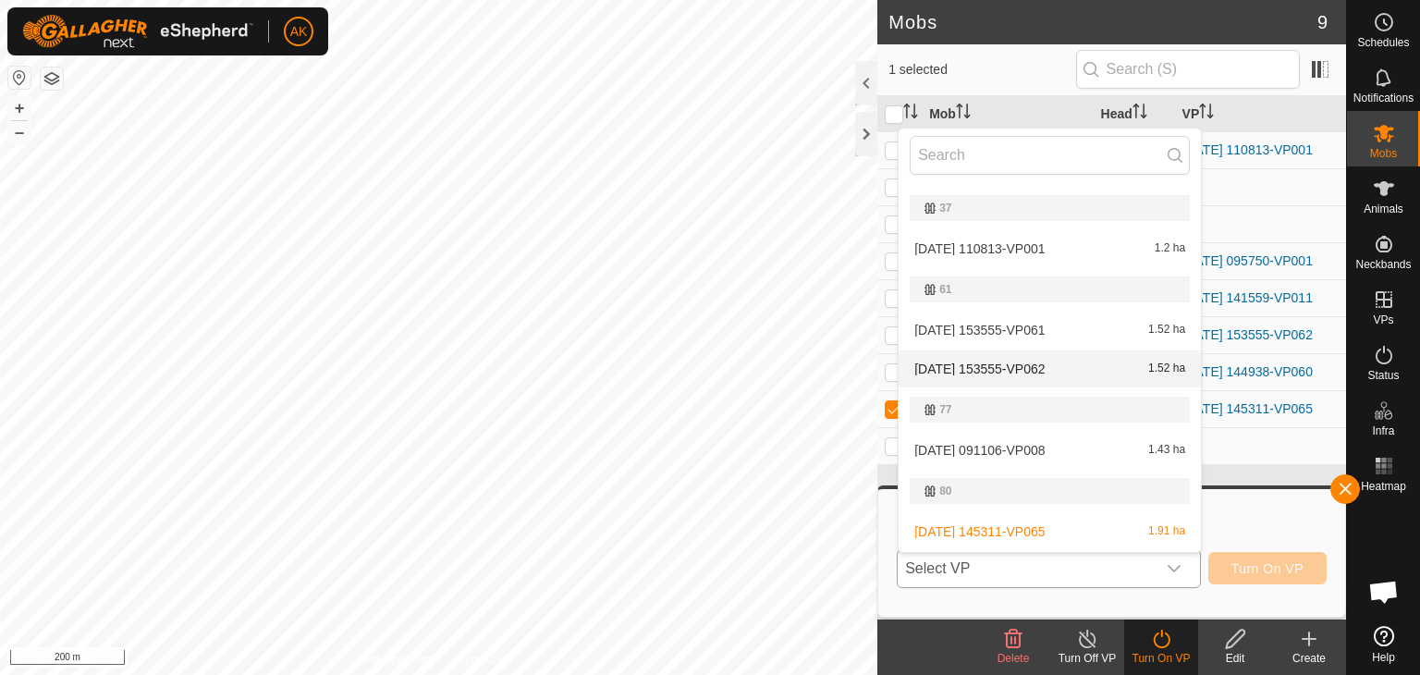
scroll to position [370, 0]
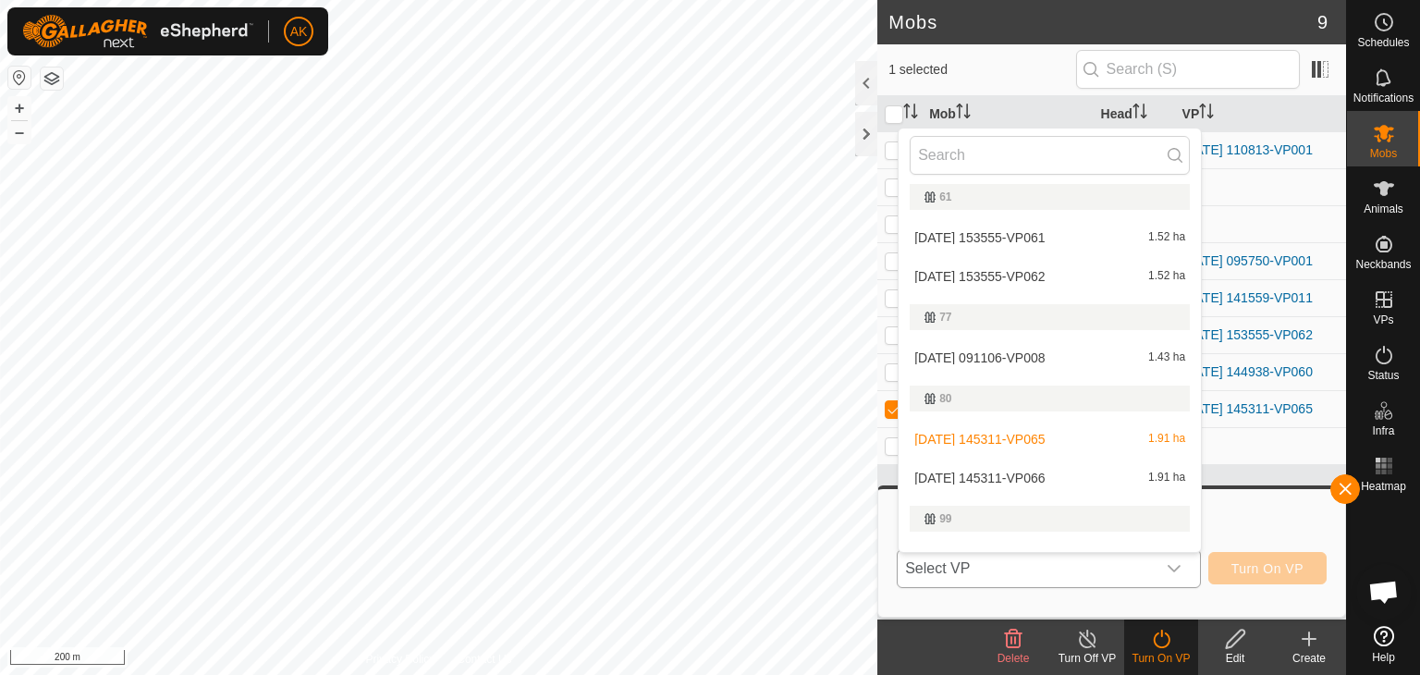
click at [998, 475] on li "[DATE] 145311-VP066 1.91 ha" at bounding box center [1049, 477] width 302 height 37
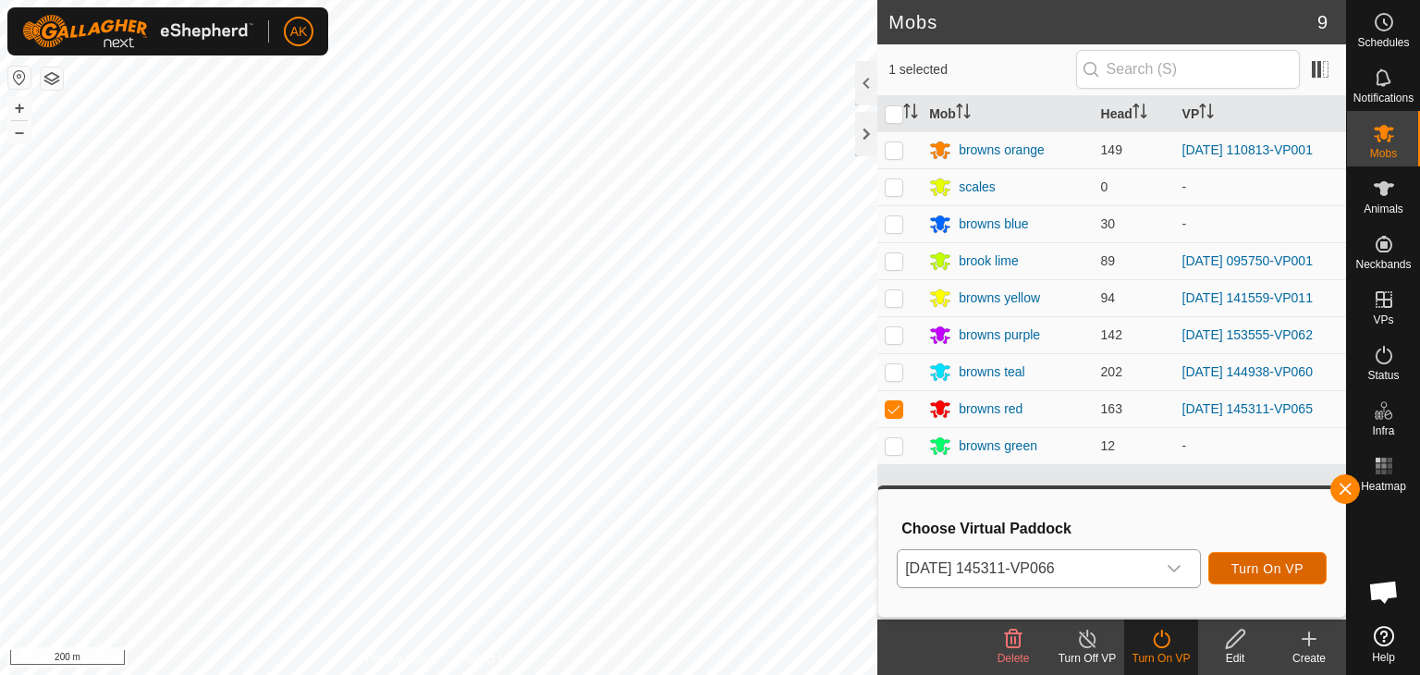
click at [1276, 565] on span "Turn On VP" at bounding box center [1267, 568] width 72 height 15
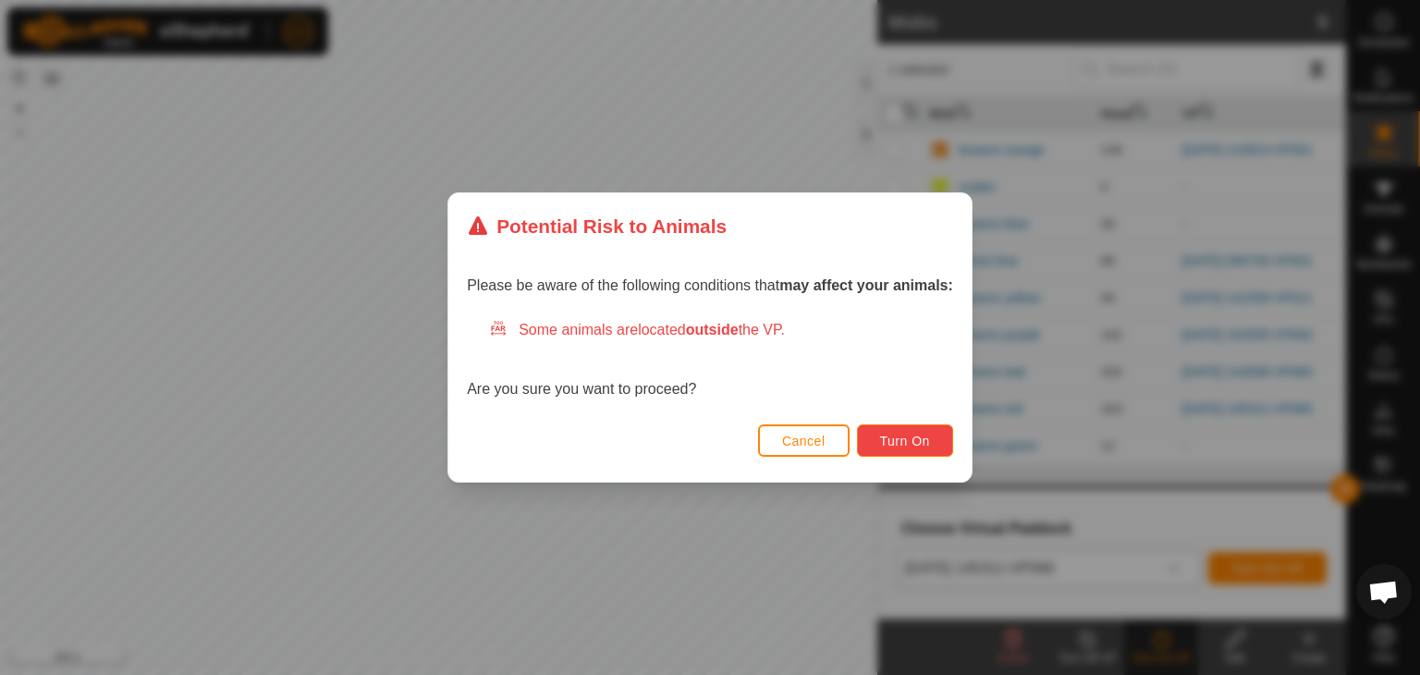
click at [886, 442] on span "Turn On" at bounding box center [905, 440] width 50 height 15
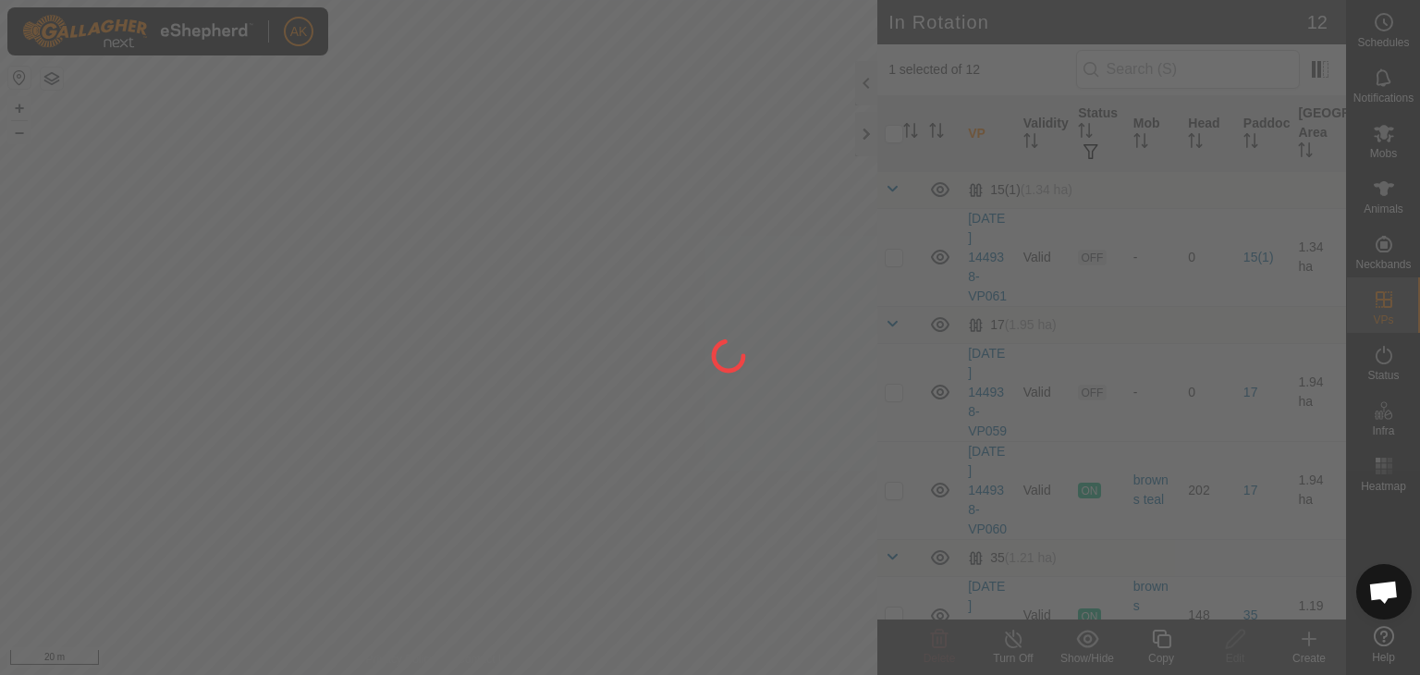
click at [433, 400] on div at bounding box center [710, 337] width 1420 height 675
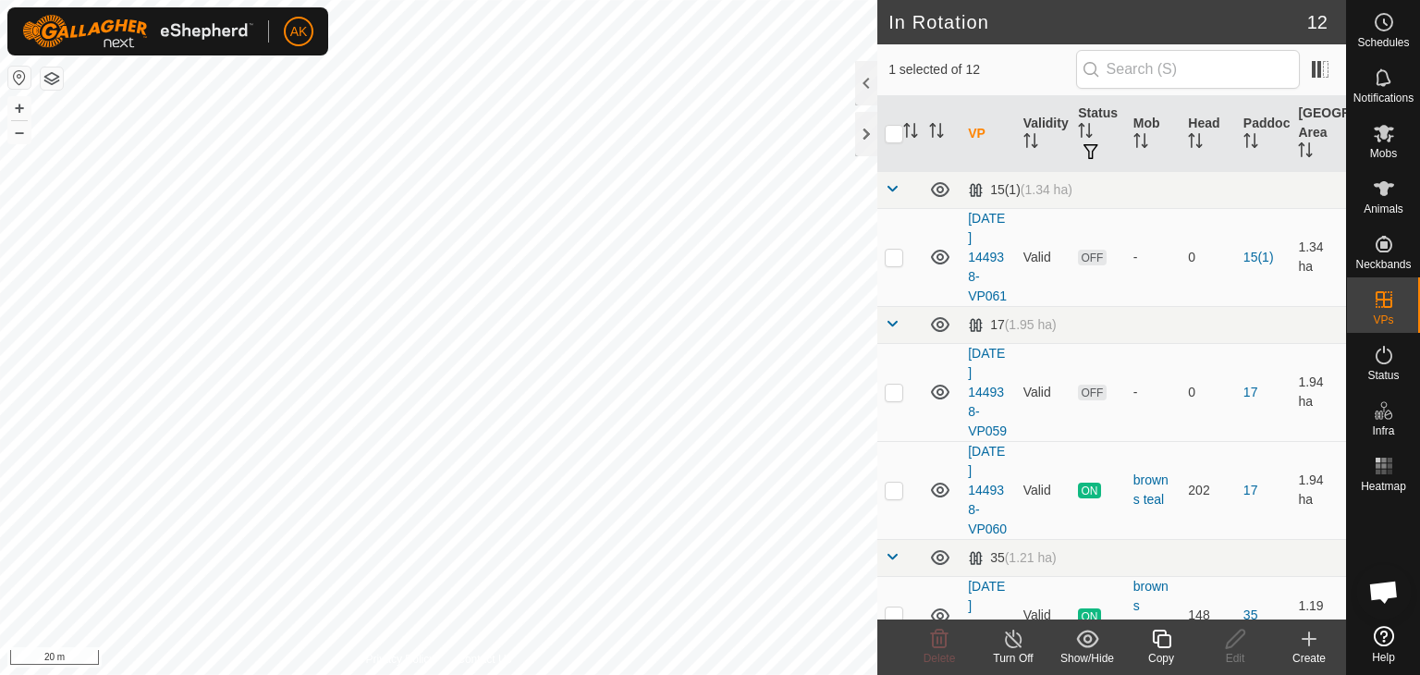
click at [1168, 648] on icon at bounding box center [1161, 639] width 23 height 22
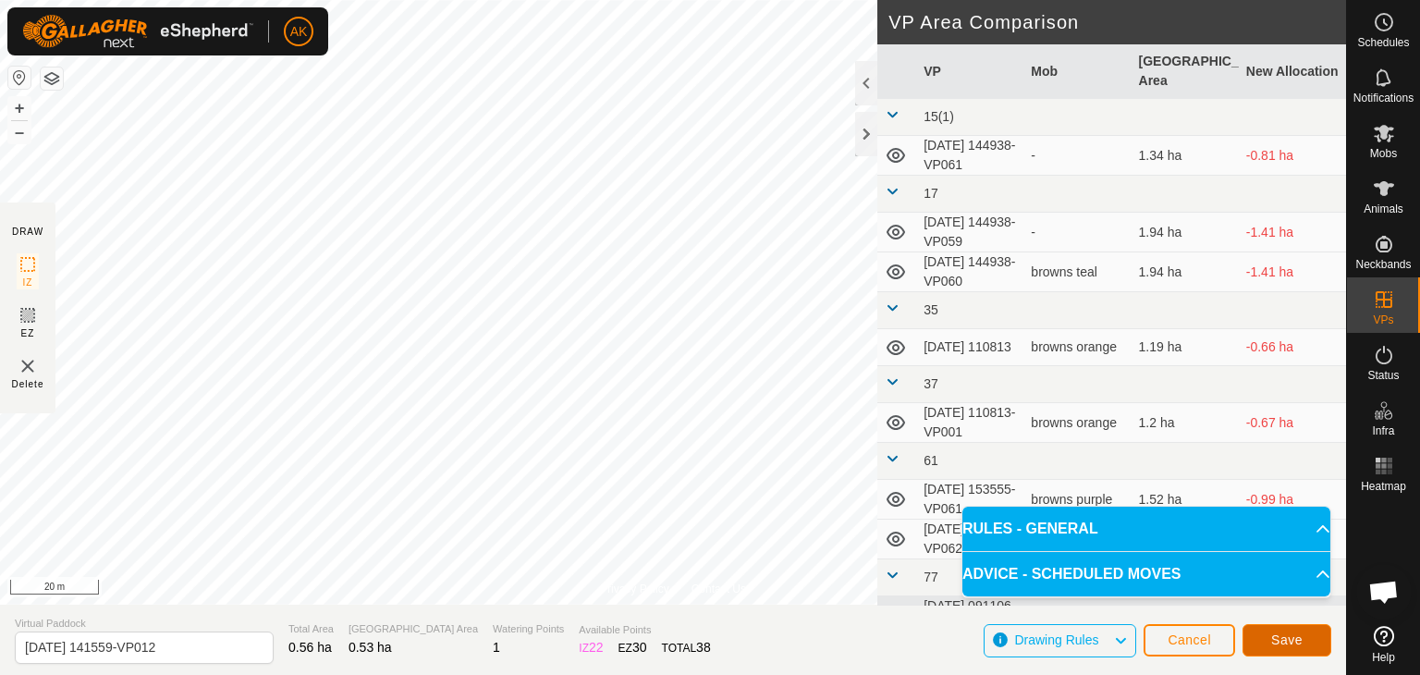
click at [1295, 638] on span "Save" at bounding box center [1286, 639] width 31 height 15
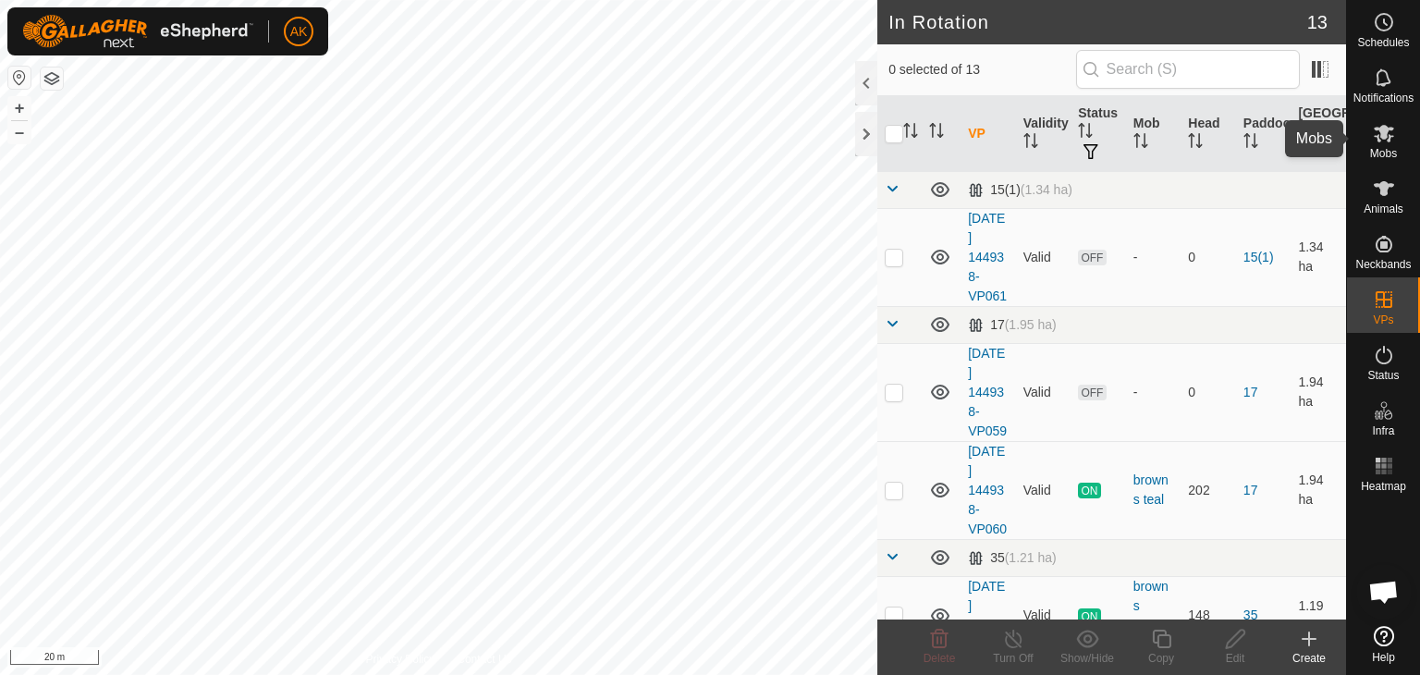
click at [1379, 142] on icon at bounding box center [1383, 133] width 22 height 22
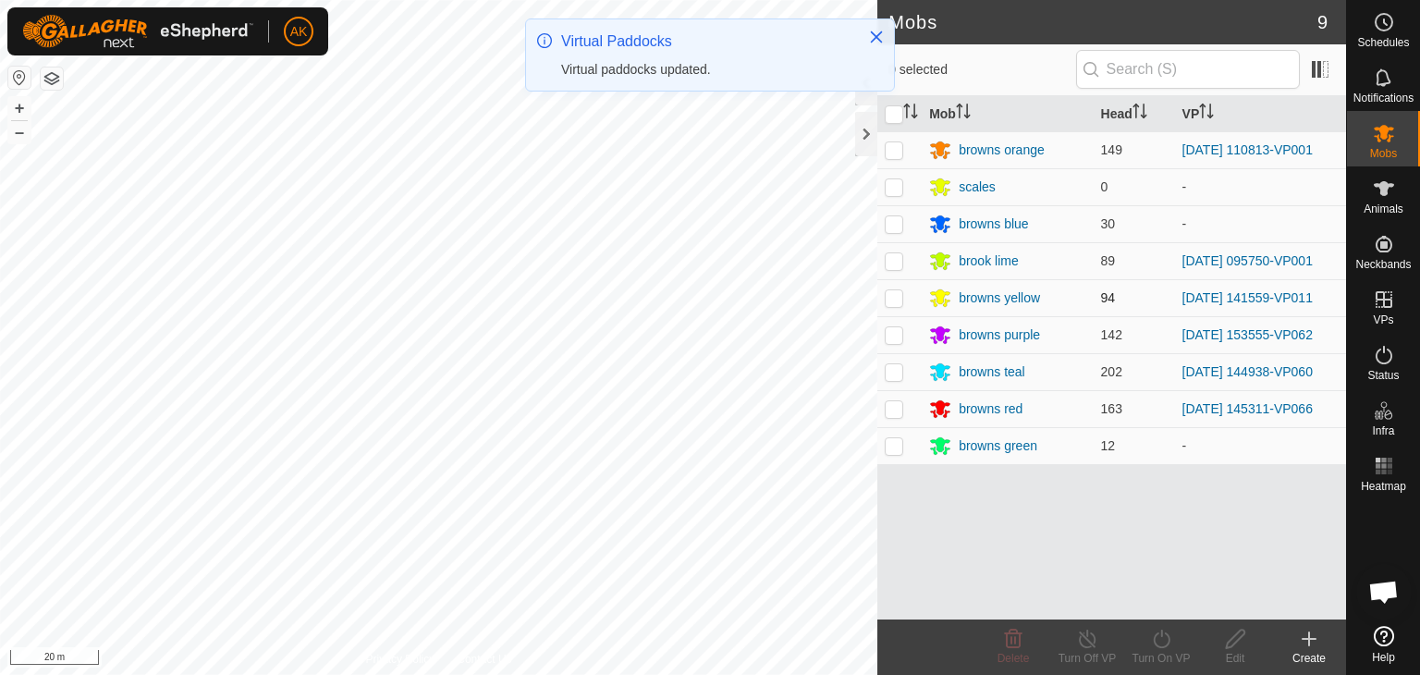
click at [896, 297] on p-checkbox at bounding box center [893, 297] width 18 height 15
checkbox input "true"
click at [1154, 636] on icon at bounding box center [1160, 638] width 17 height 18
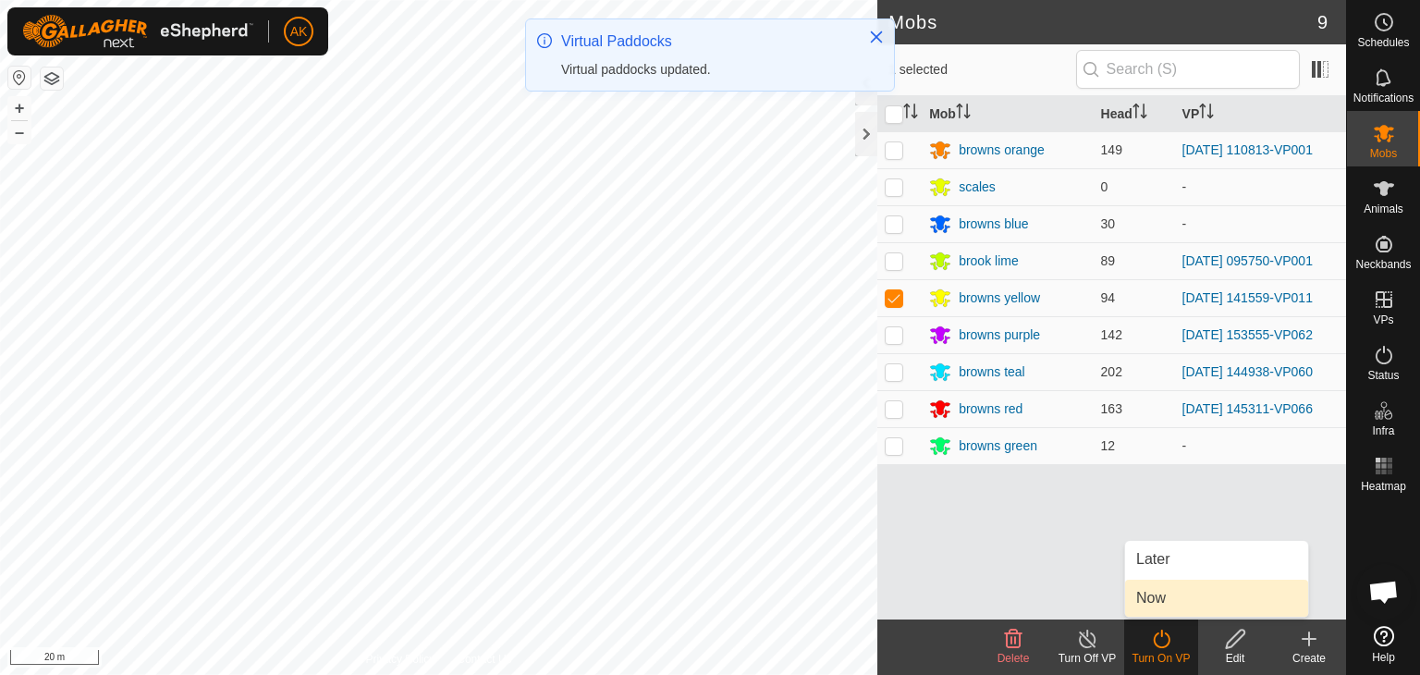
click at [1144, 595] on link "Now" at bounding box center [1216, 597] width 183 height 37
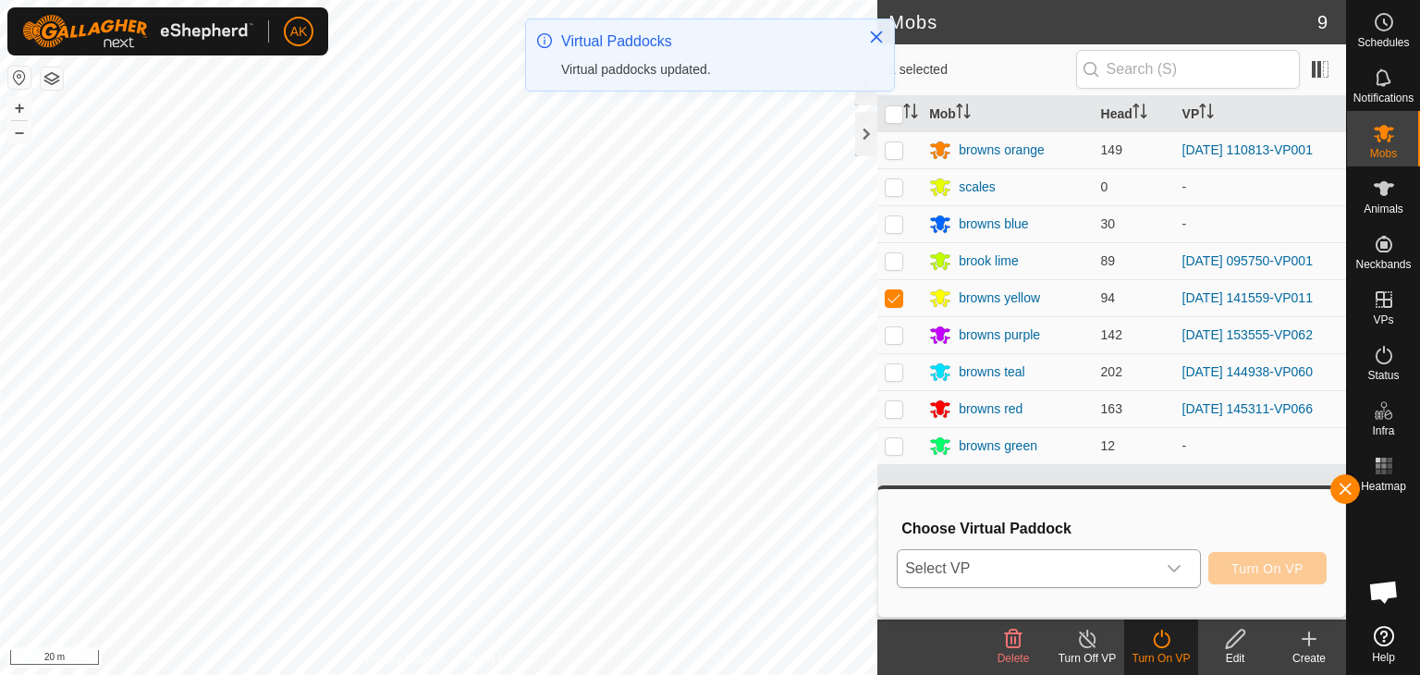
click at [1140, 578] on span "Select VP" at bounding box center [1026, 568] width 258 height 37
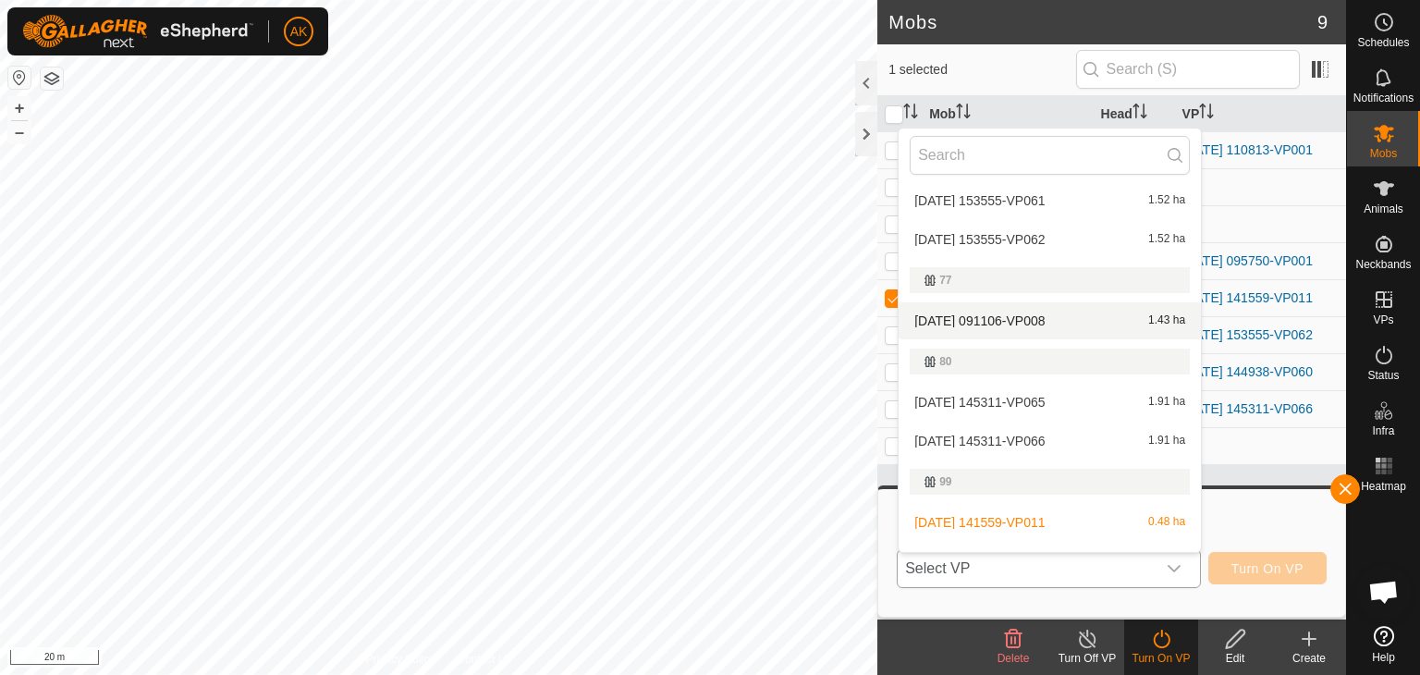
scroll to position [516, 0]
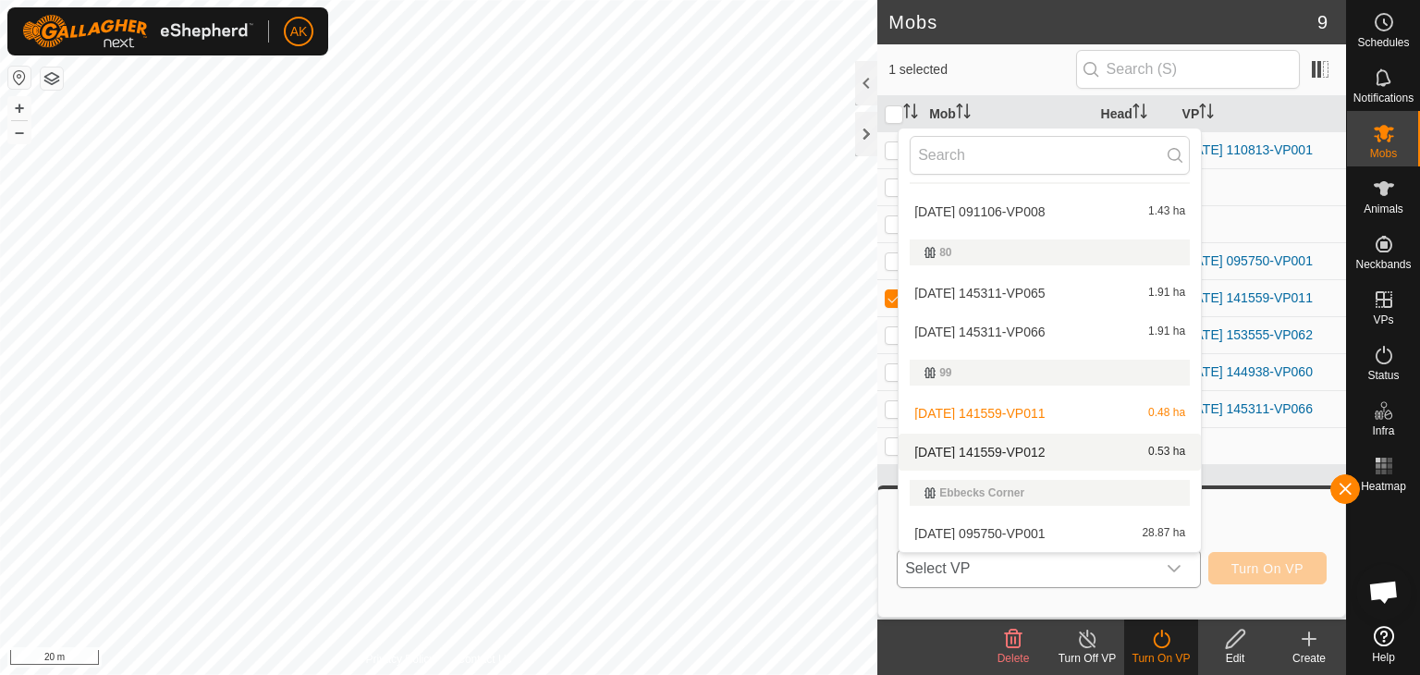
click at [1039, 445] on span "[DATE] 141559-VP012" at bounding box center [979, 451] width 130 height 13
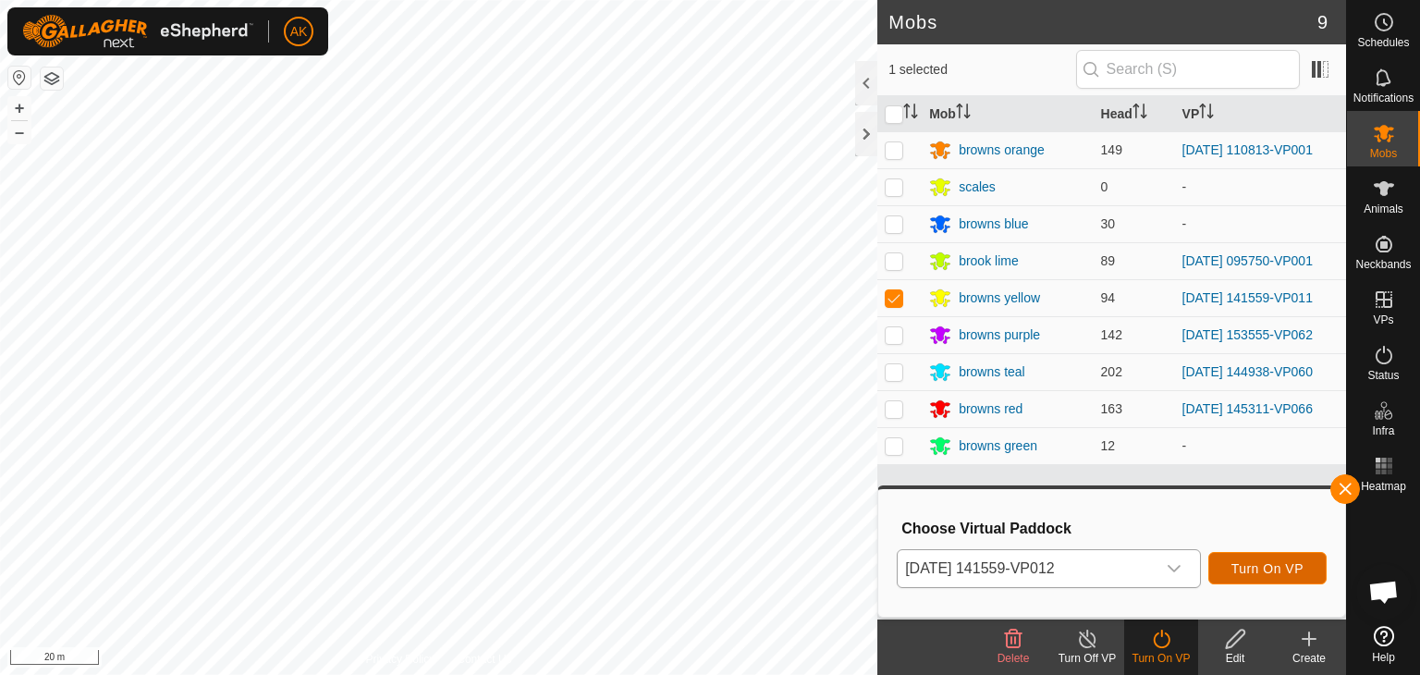
click at [1255, 554] on button "Turn On VP" at bounding box center [1267, 568] width 118 height 32
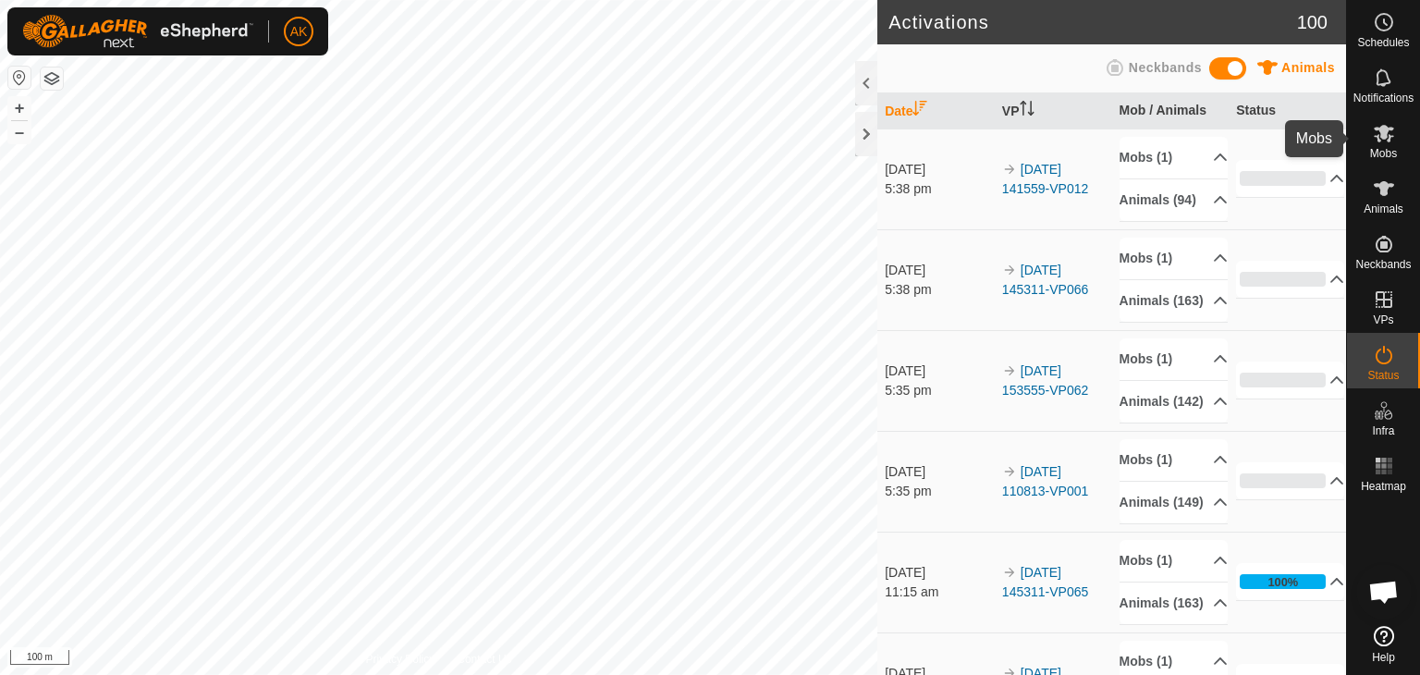
click at [1381, 127] on icon at bounding box center [1383, 134] width 20 height 18
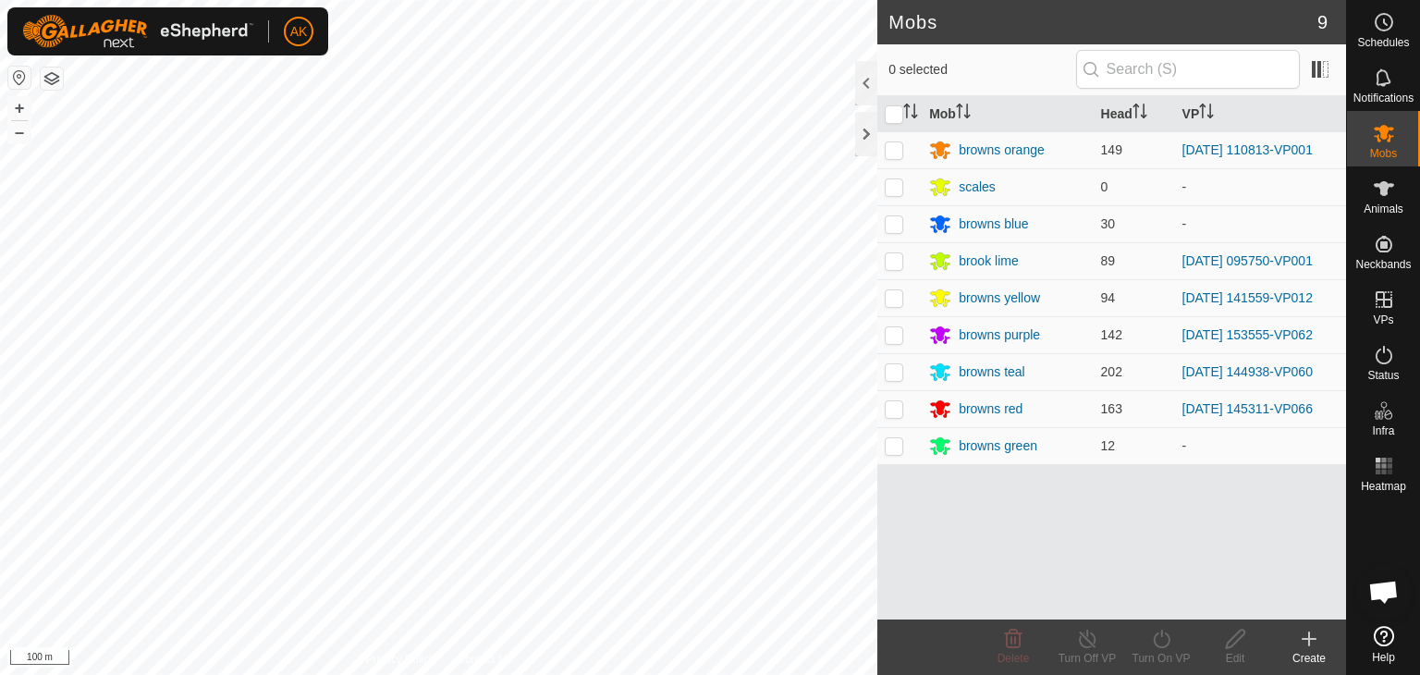
click at [888, 370] on p-checkbox at bounding box center [893, 371] width 18 height 15
checkbox input "true"
click at [1164, 635] on icon at bounding box center [1161, 639] width 23 height 22
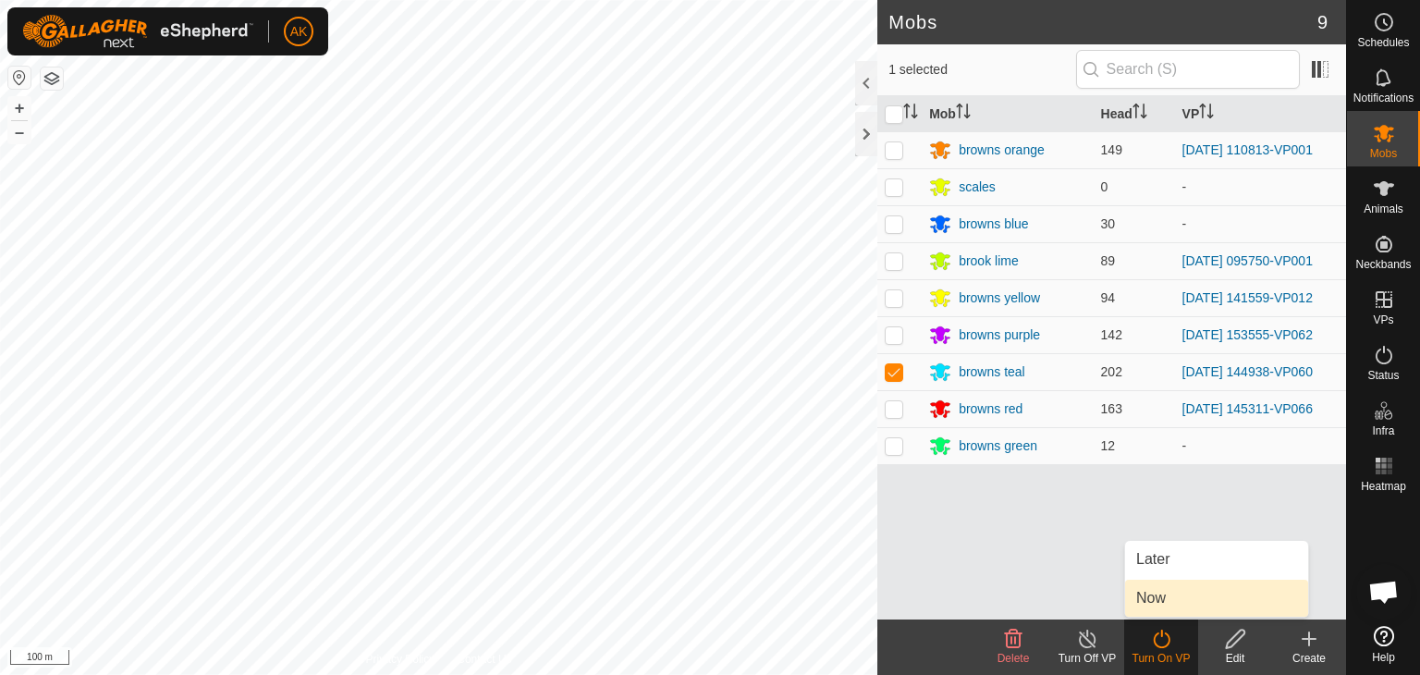
click at [1164, 607] on link "Now" at bounding box center [1216, 597] width 183 height 37
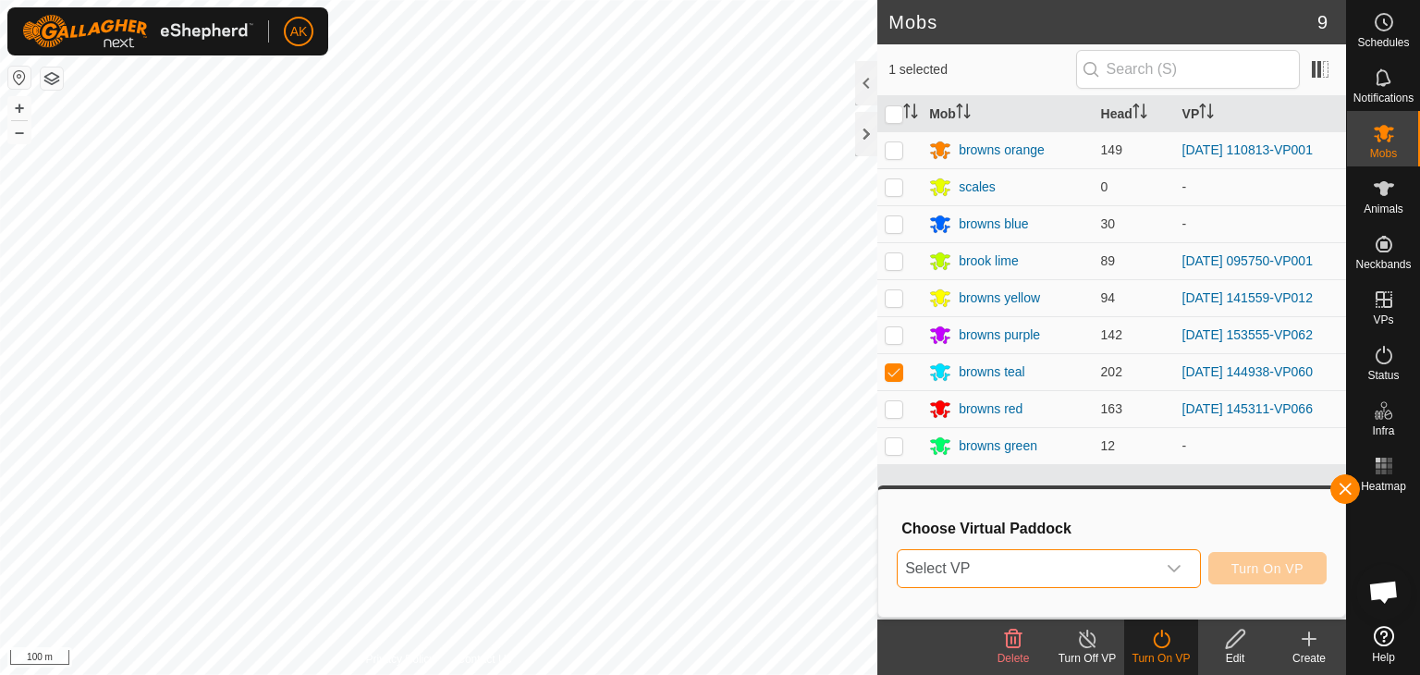
click at [1135, 571] on span "Select VP" at bounding box center [1026, 568] width 258 height 37
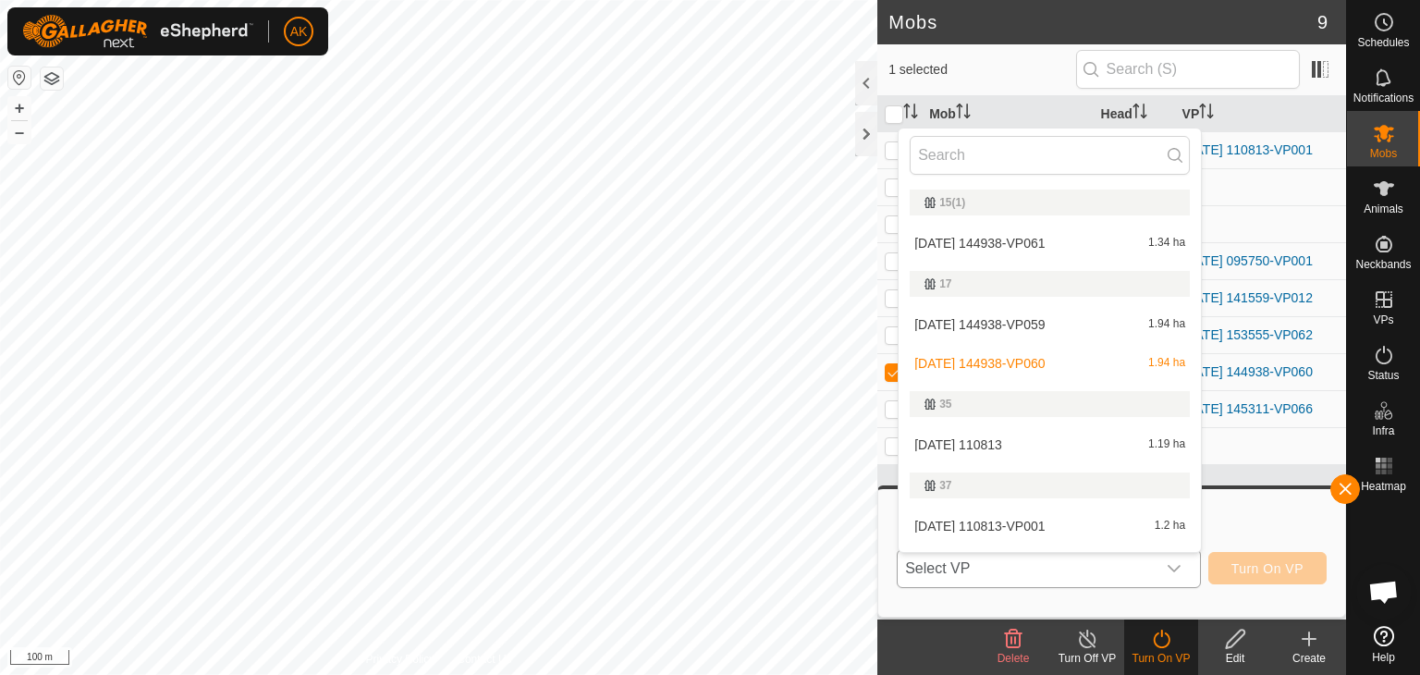
click at [994, 235] on li "[DATE] 144938-VP061 1.34 ha" at bounding box center [1049, 243] width 302 height 37
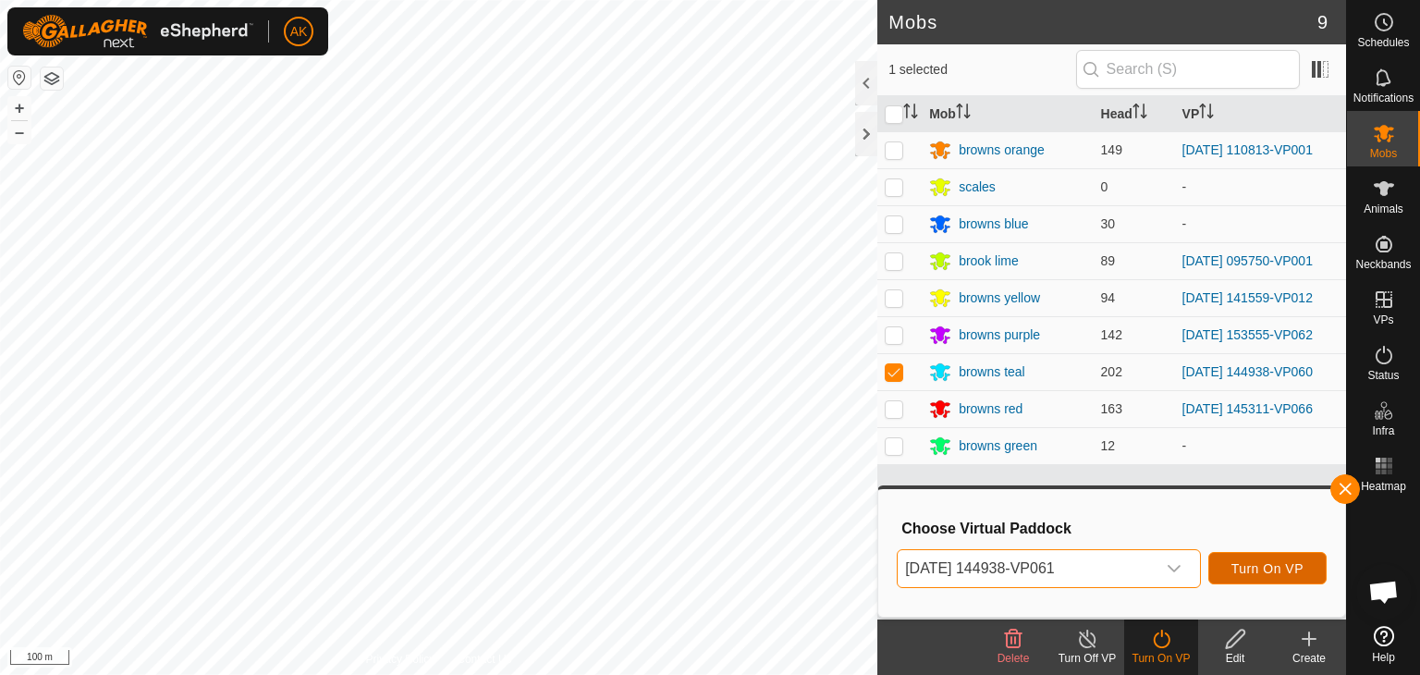
click at [1274, 564] on span "Turn On VP" at bounding box center [1267, 568] width 72 height 15
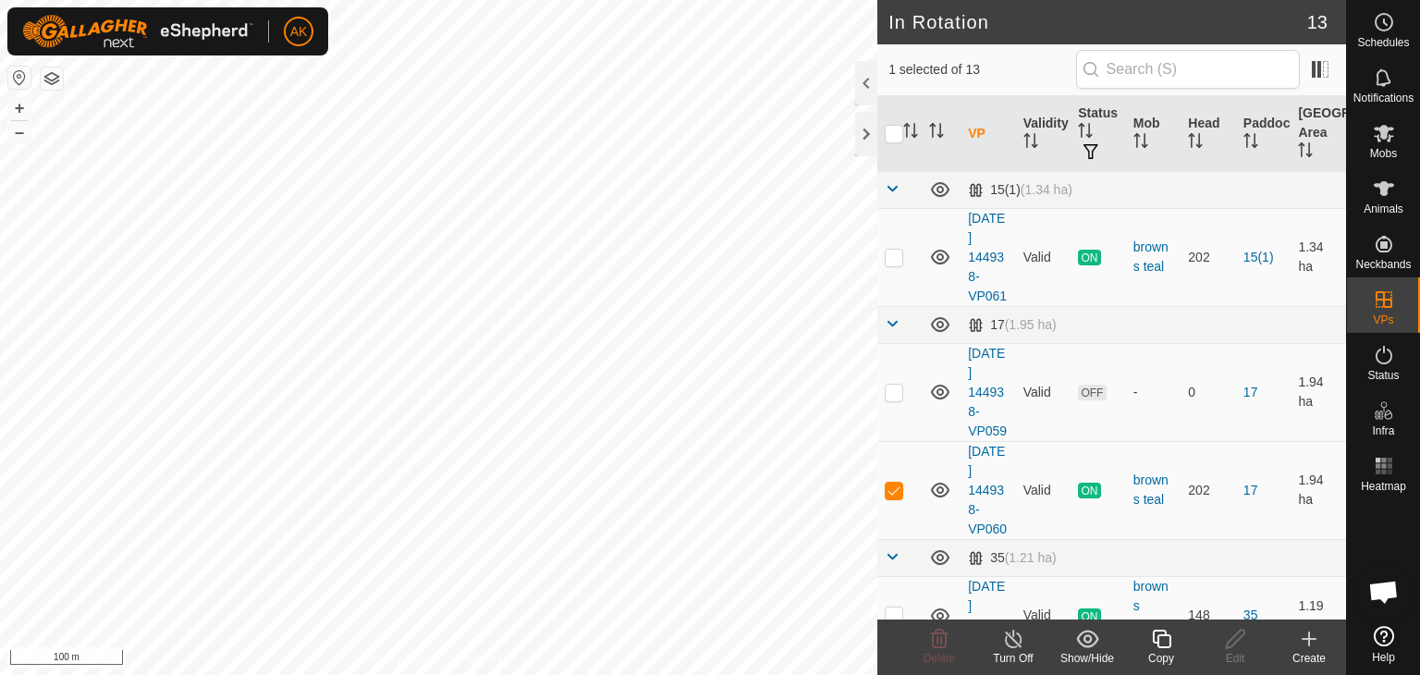
checkbox input "true"
checkbox input "false"
click at [936, 628] on icon at bounding box center [939, 639] width 22 height 22
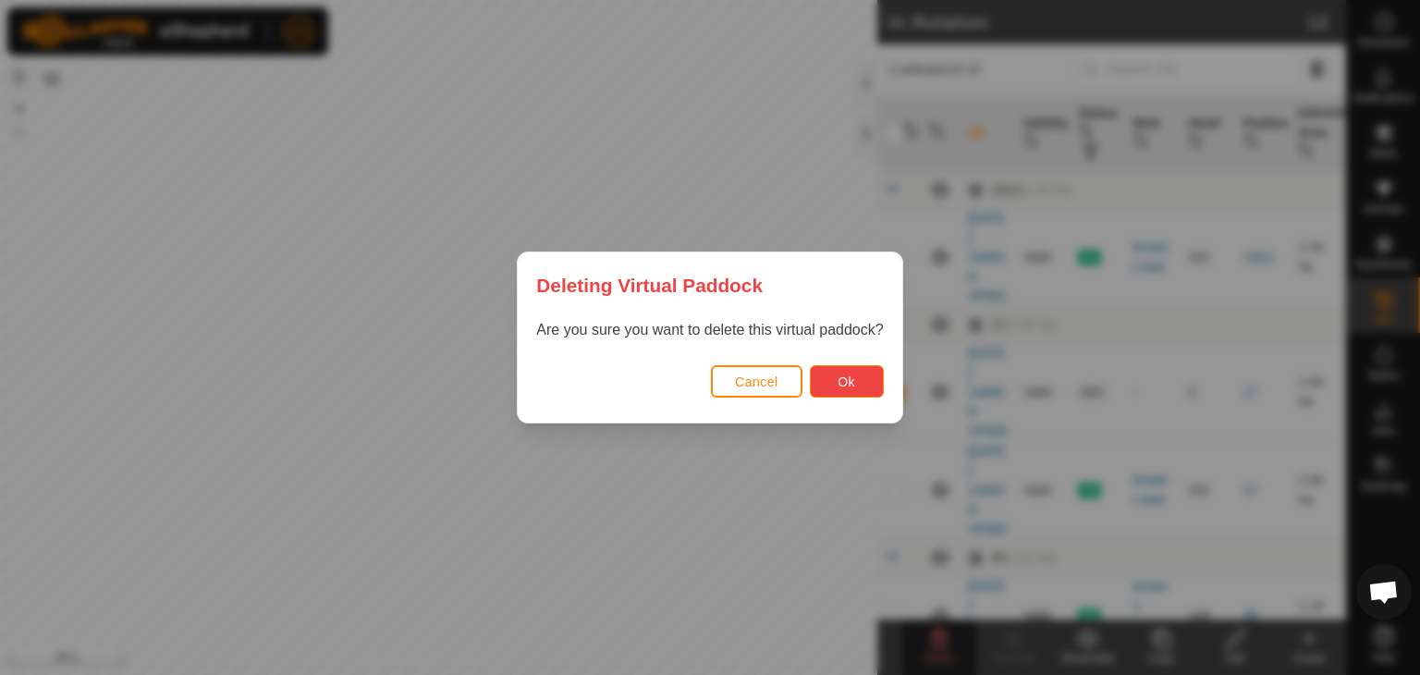
click at [840, 380] on span "Ok" at bounding box center [846, 381] width 18 height 15
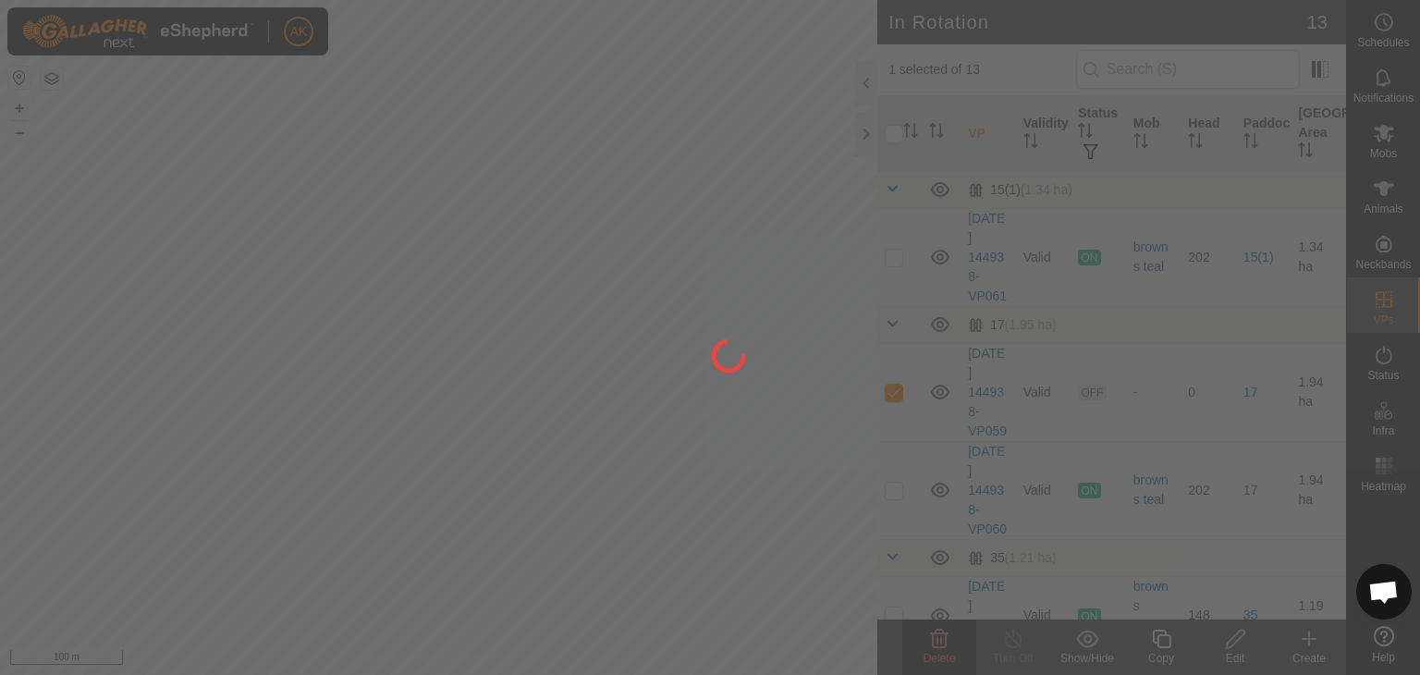
checkbox input "false"
